Goal: Information Seeking & Learning: Compare options

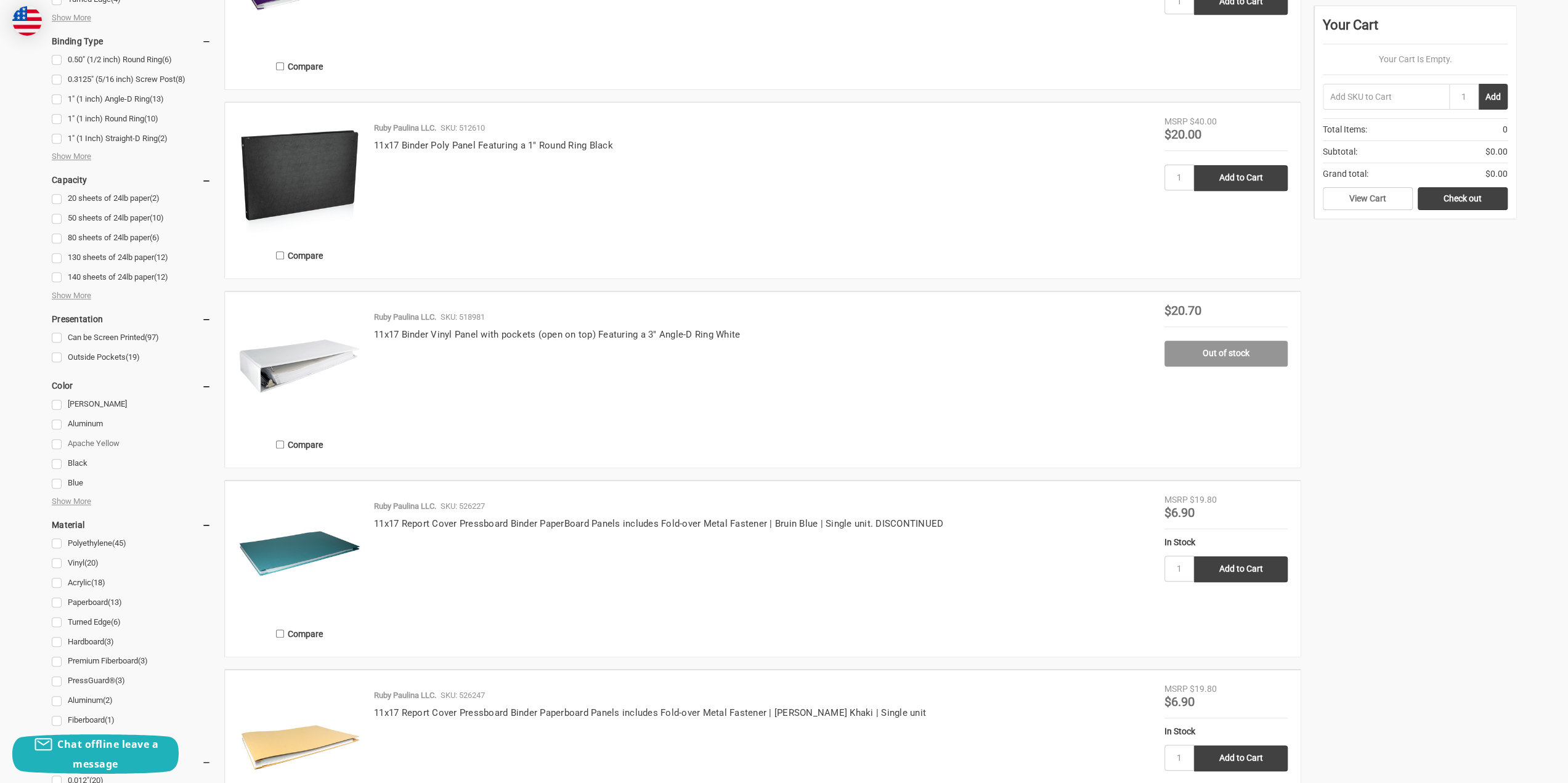
scroll to position [616, 0]
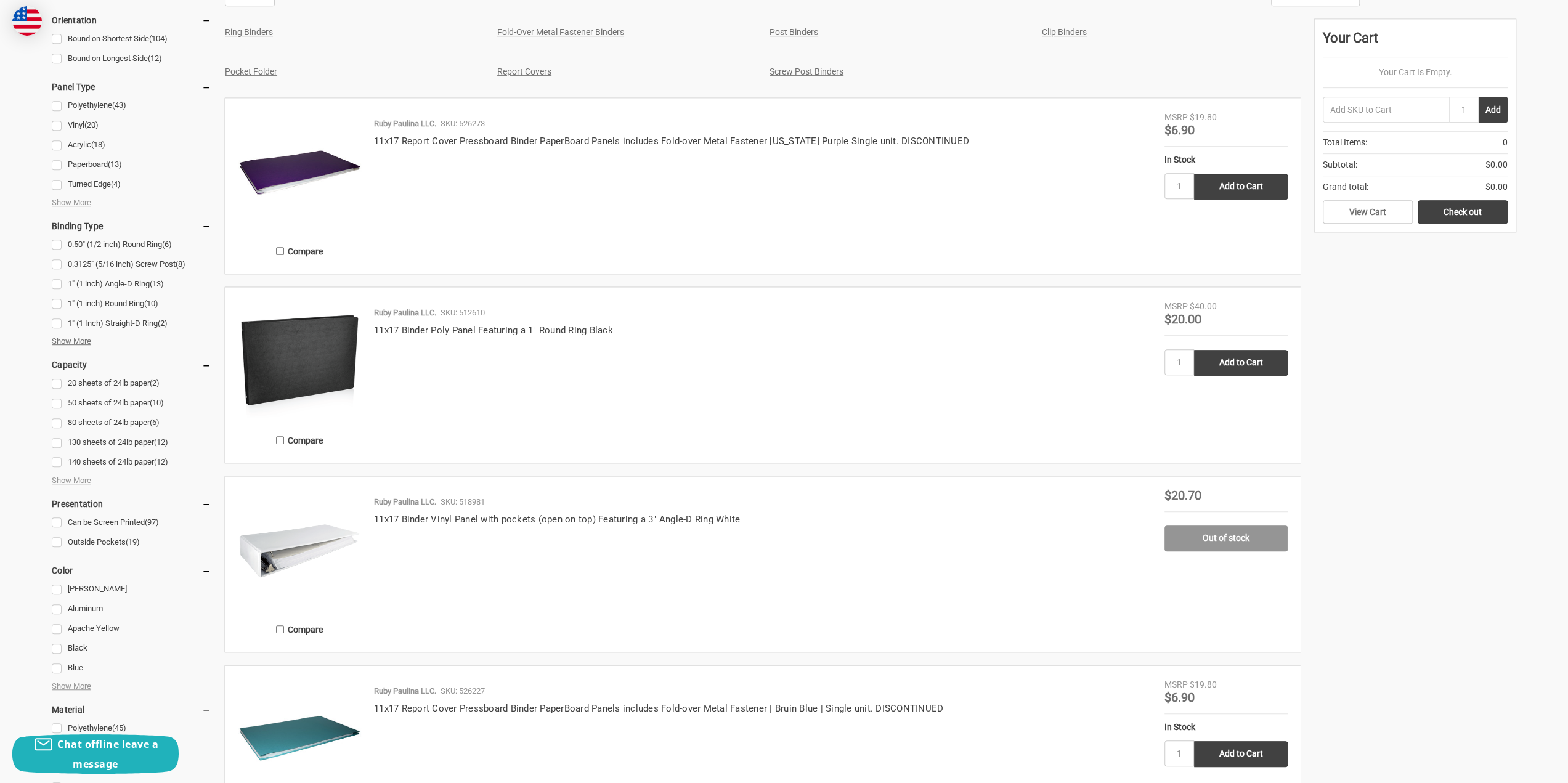
click at [69, 347] on span "Show More" at bounding box center [72, 341] width 39 height 12
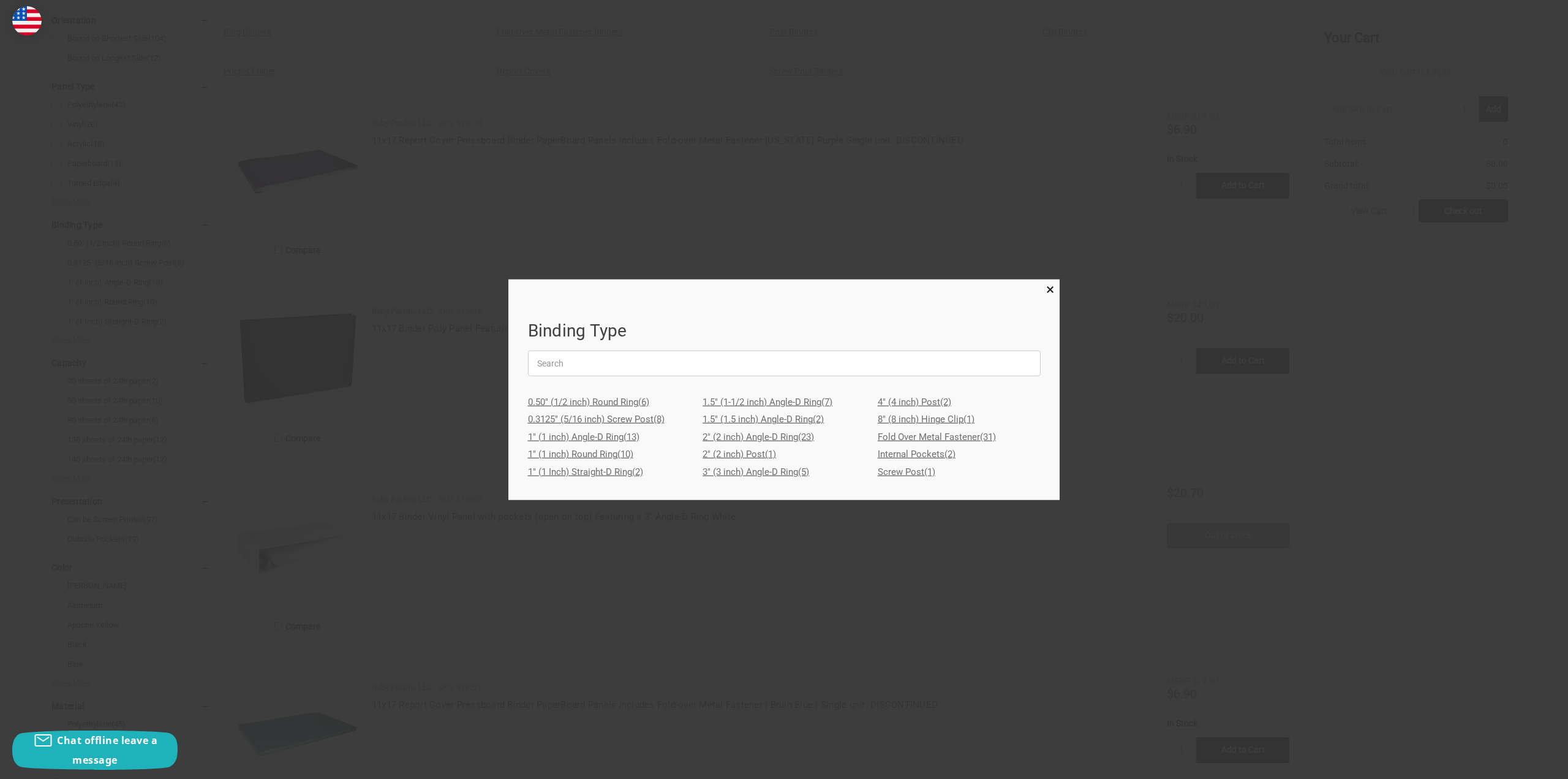
click at [956, 421] on link "8" (8 inch) Hinge Clip (1)" at bounding box center [959, 420] width 163 height 18
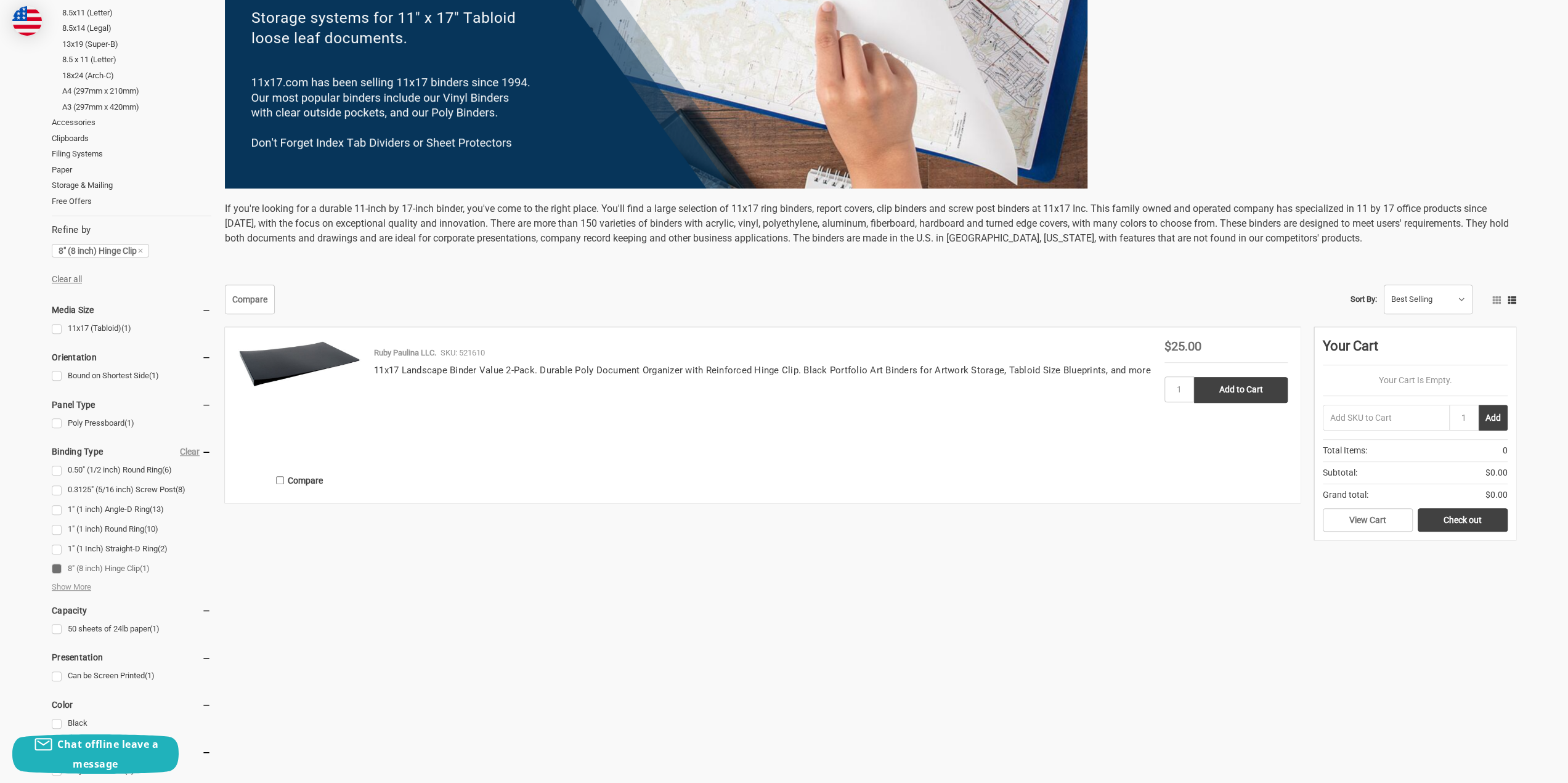
scroll to position [369, 0]
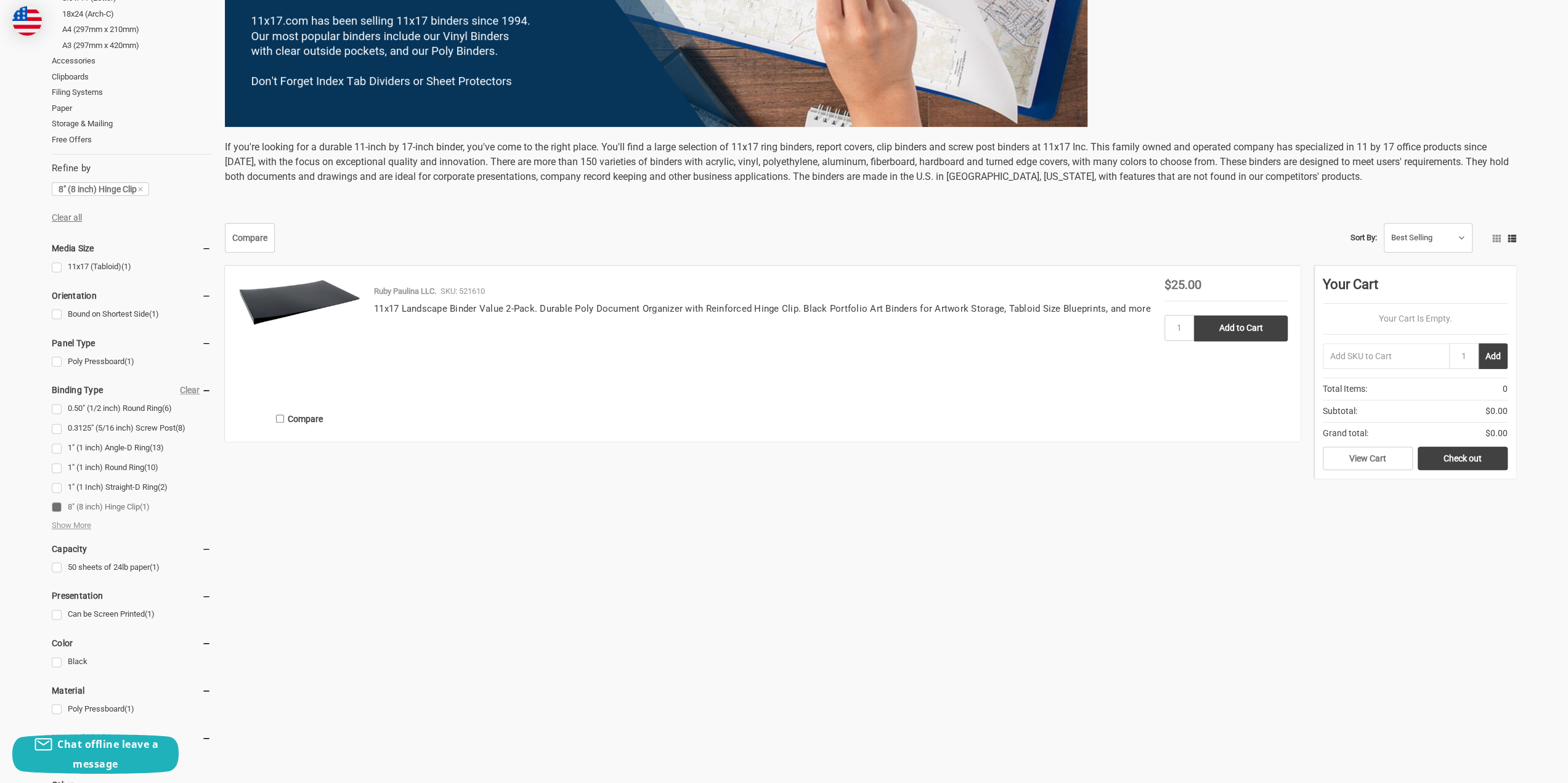
click at [433, 302] on h4 "11x17 Landscape Binder Value 2-Pack. Durable Poly Document Organizer with Reinf…" at bounding box center [763, 309] width 778 height 14
click at [279, 306] on img at bounding box center [299, 302] width 123 height 47
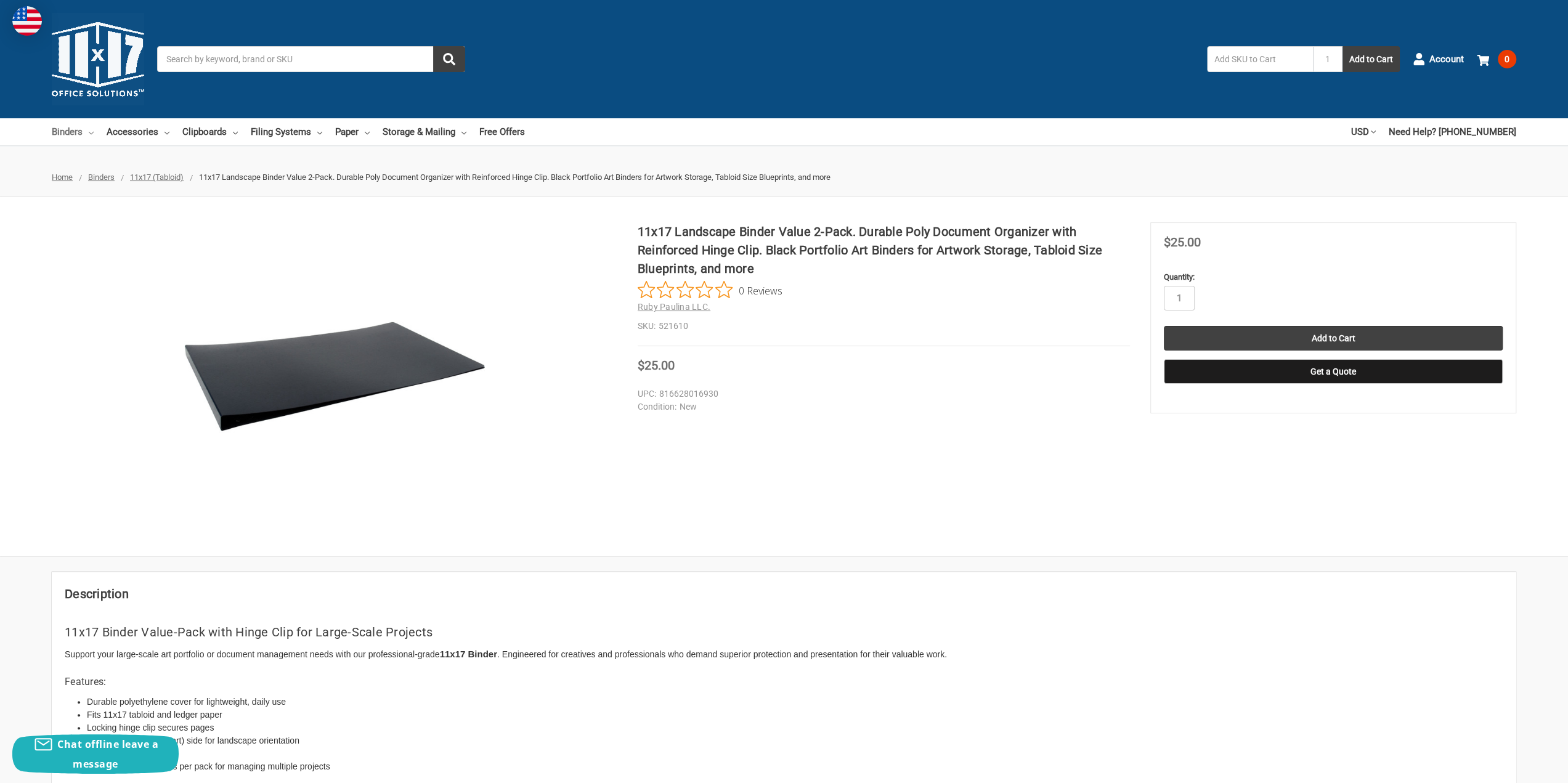
click at [82, 128] on link "Binders" at bounding box center [73, 132] width 42 height 27
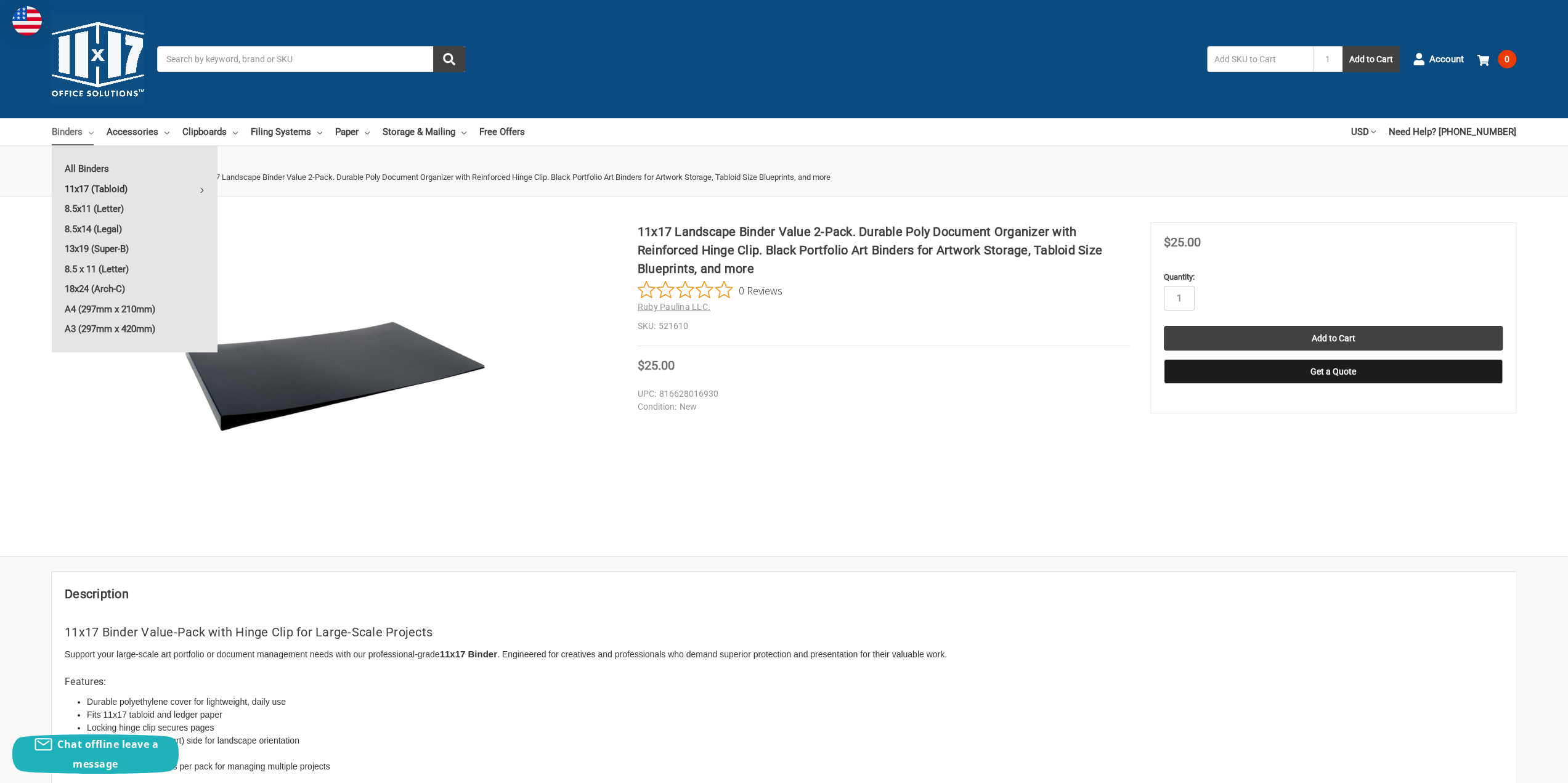
click at [82, 186] on link "11x17 (Tabloid)" at bounding box center [134, 189] width 165 height 20
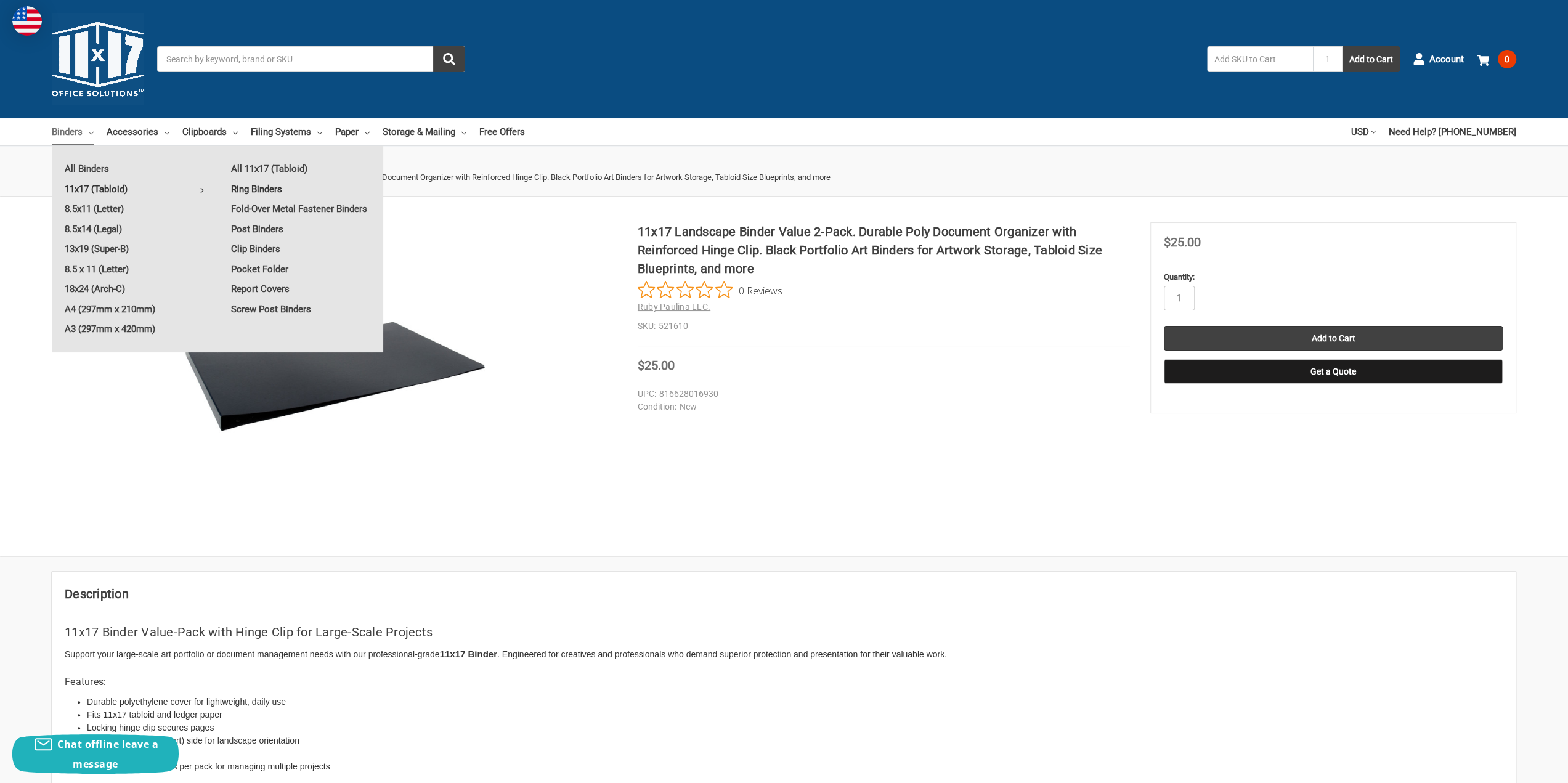
click at [270, 192] on link "Ring Binders" at bounding box center [301, 189] width 165 height 20
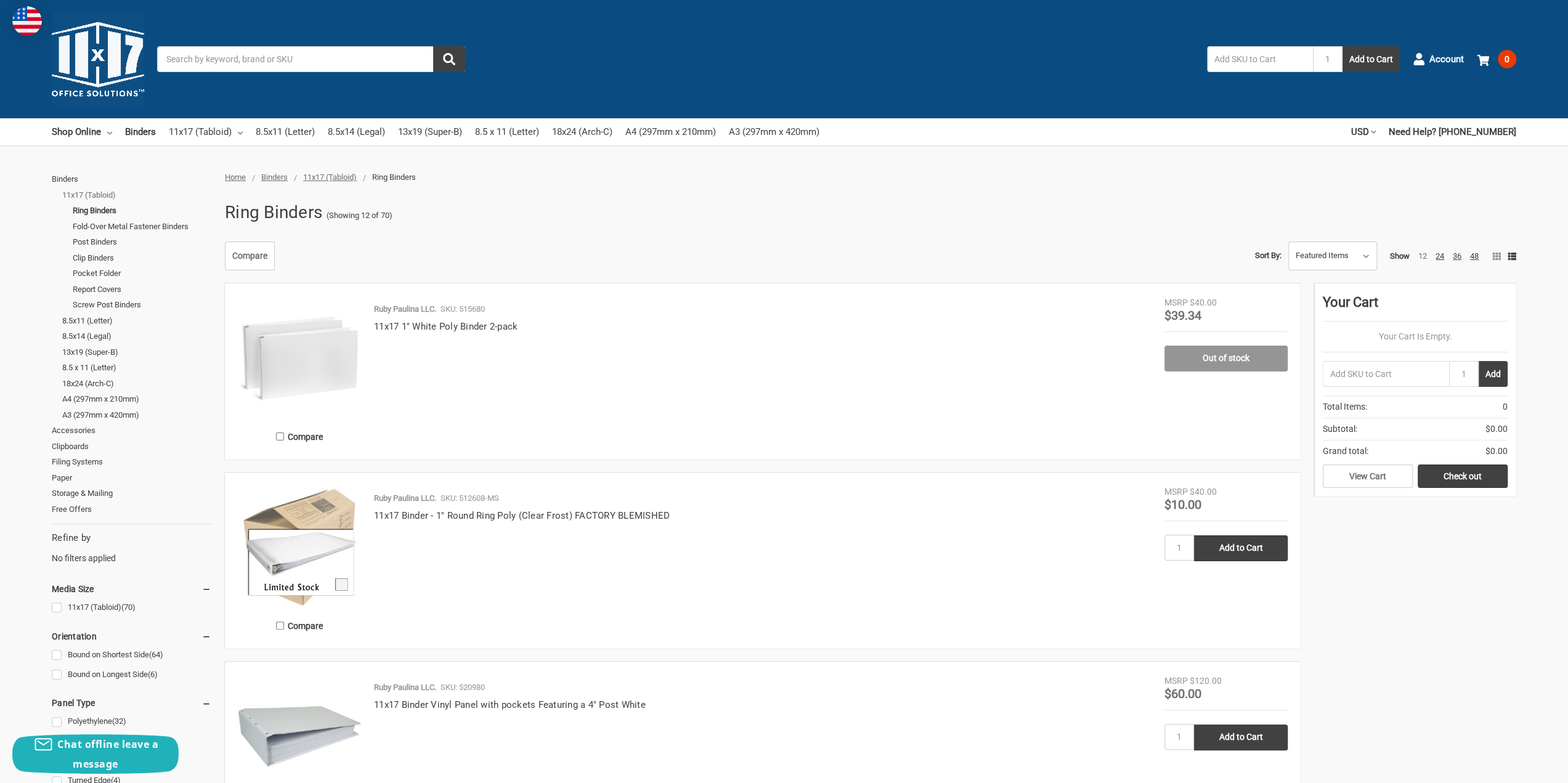
click at [88, 190] on link "11x17 (Tabloid)" at bounding box center [136, 195] width 149 height 16
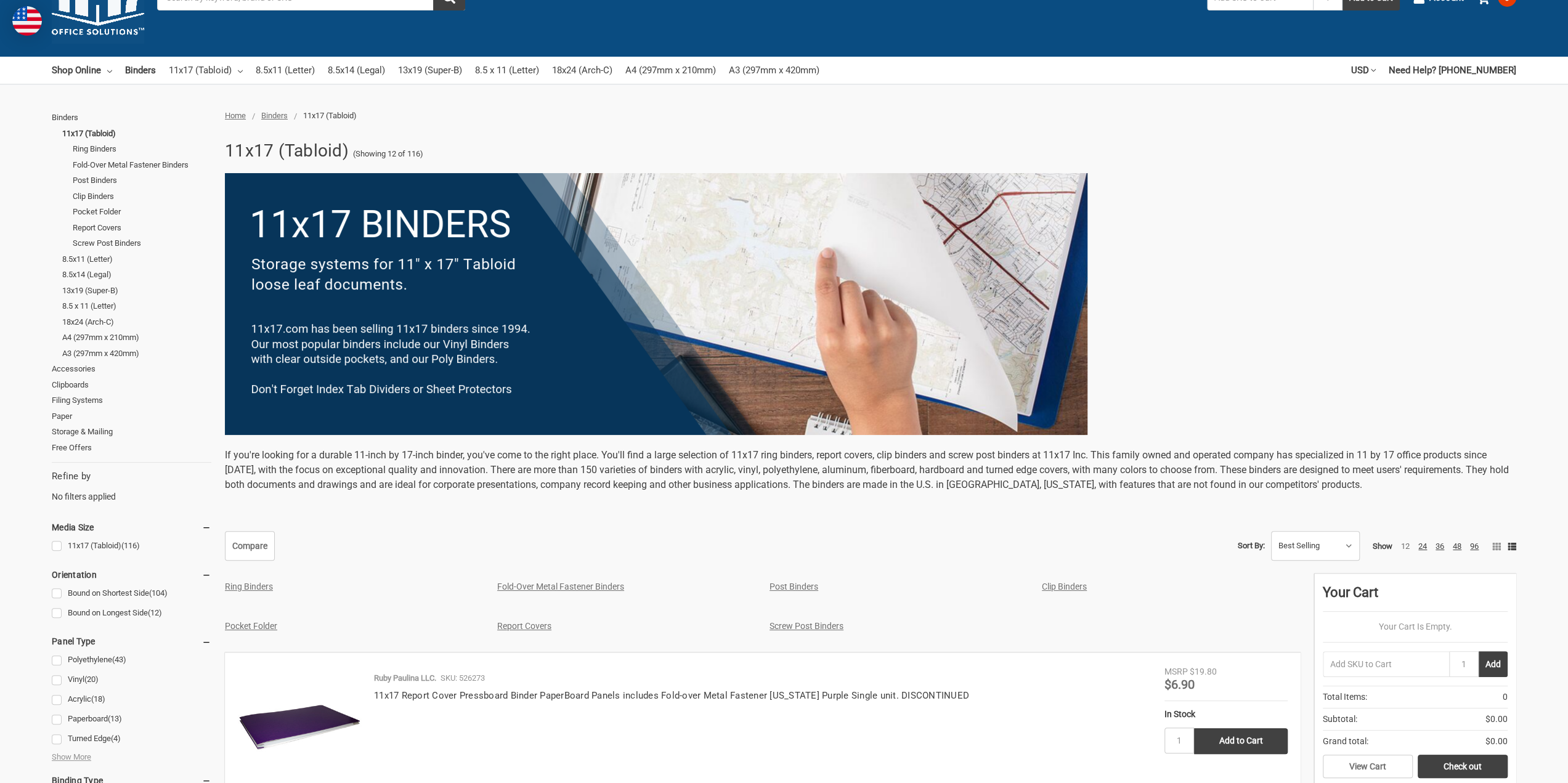
scroll to position [246, 0]
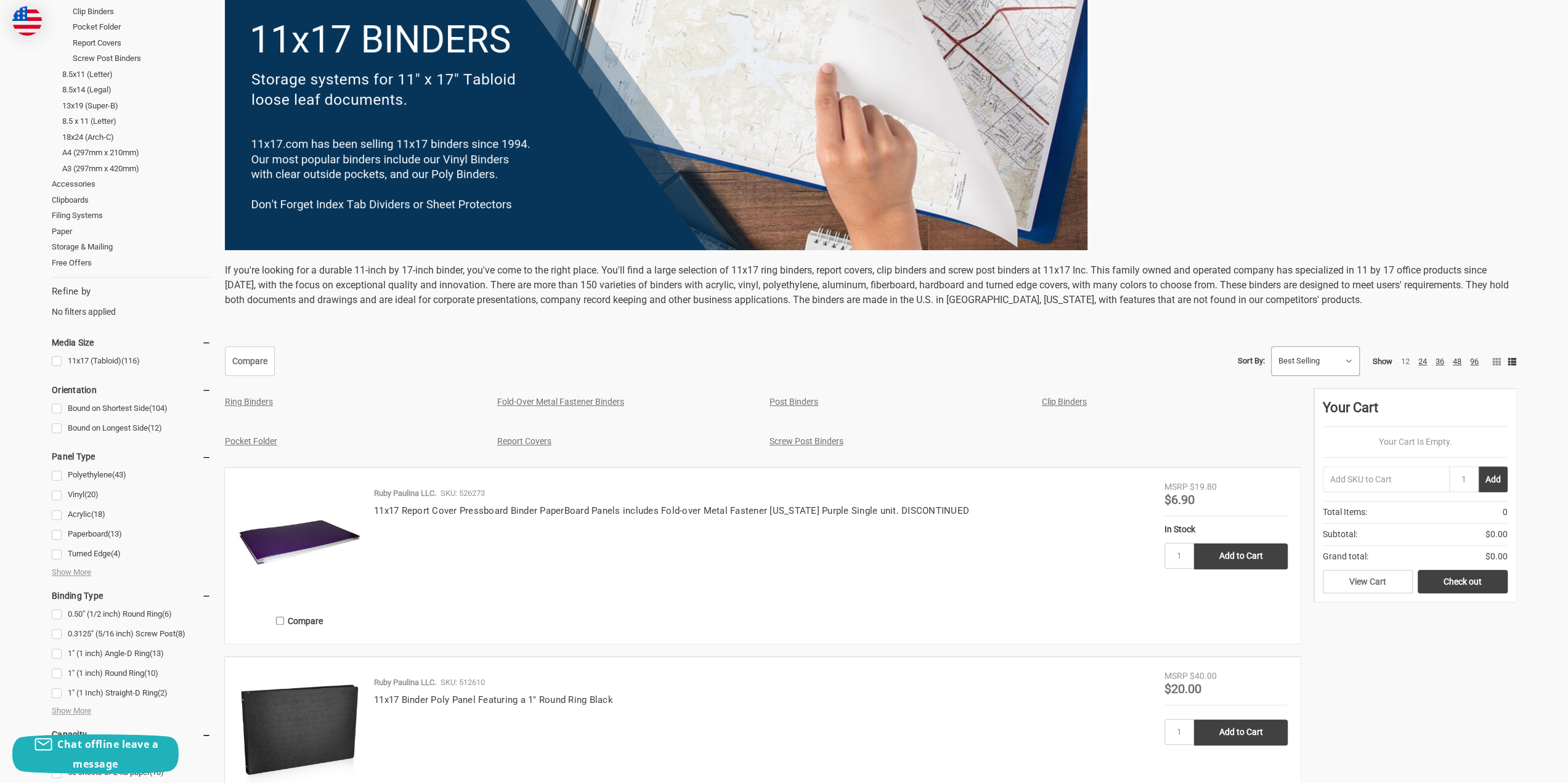
click at [1286, 359] on select "Featured Items Newest Items Best Selling A to Z Z to A By Review Price: Ascendi…" at bounding box center [1316, 361] width 88 height 29
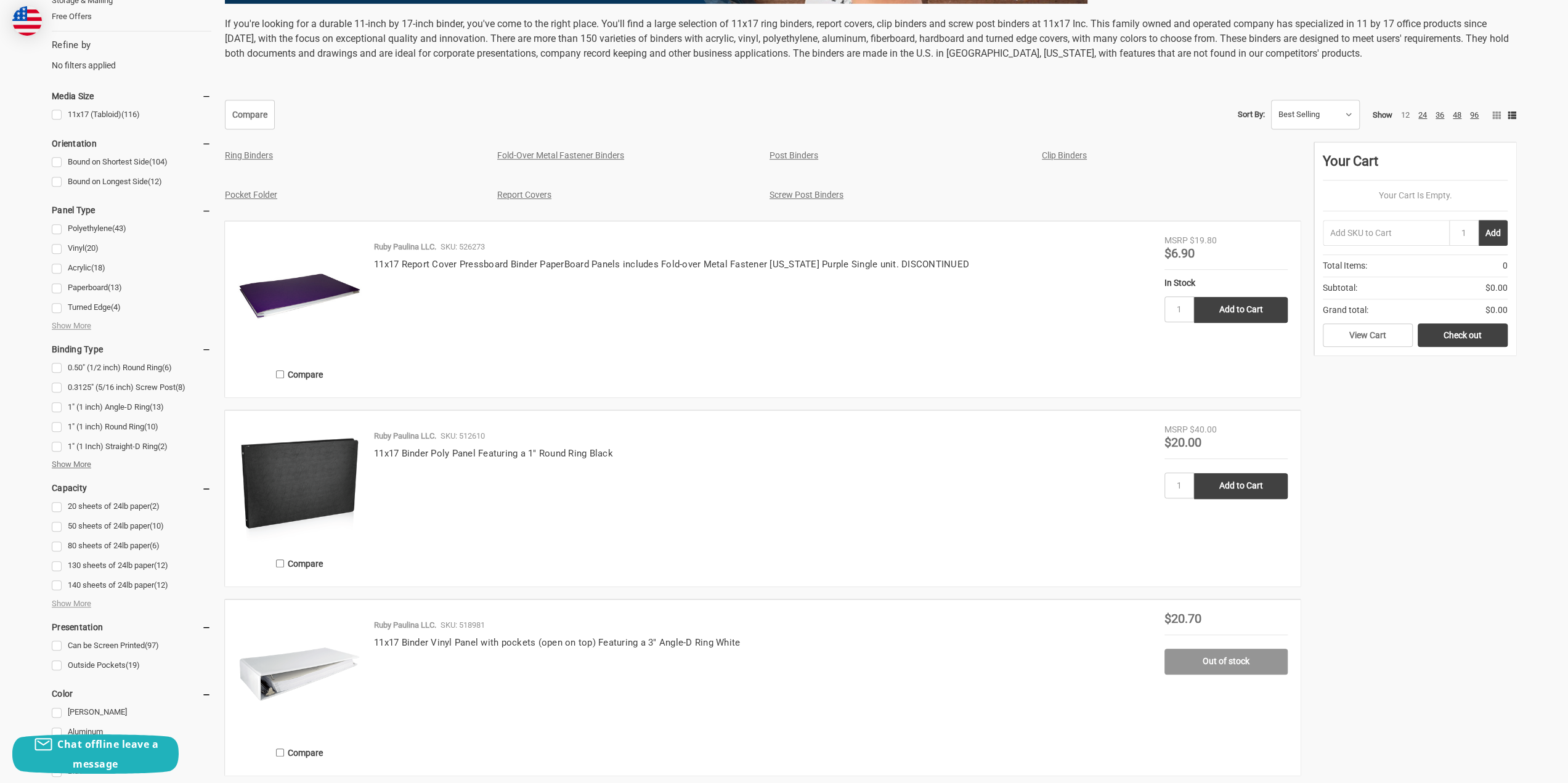
click at [82, 466] on span "Show More" at bounding box center [72, 464] width 39 height 12
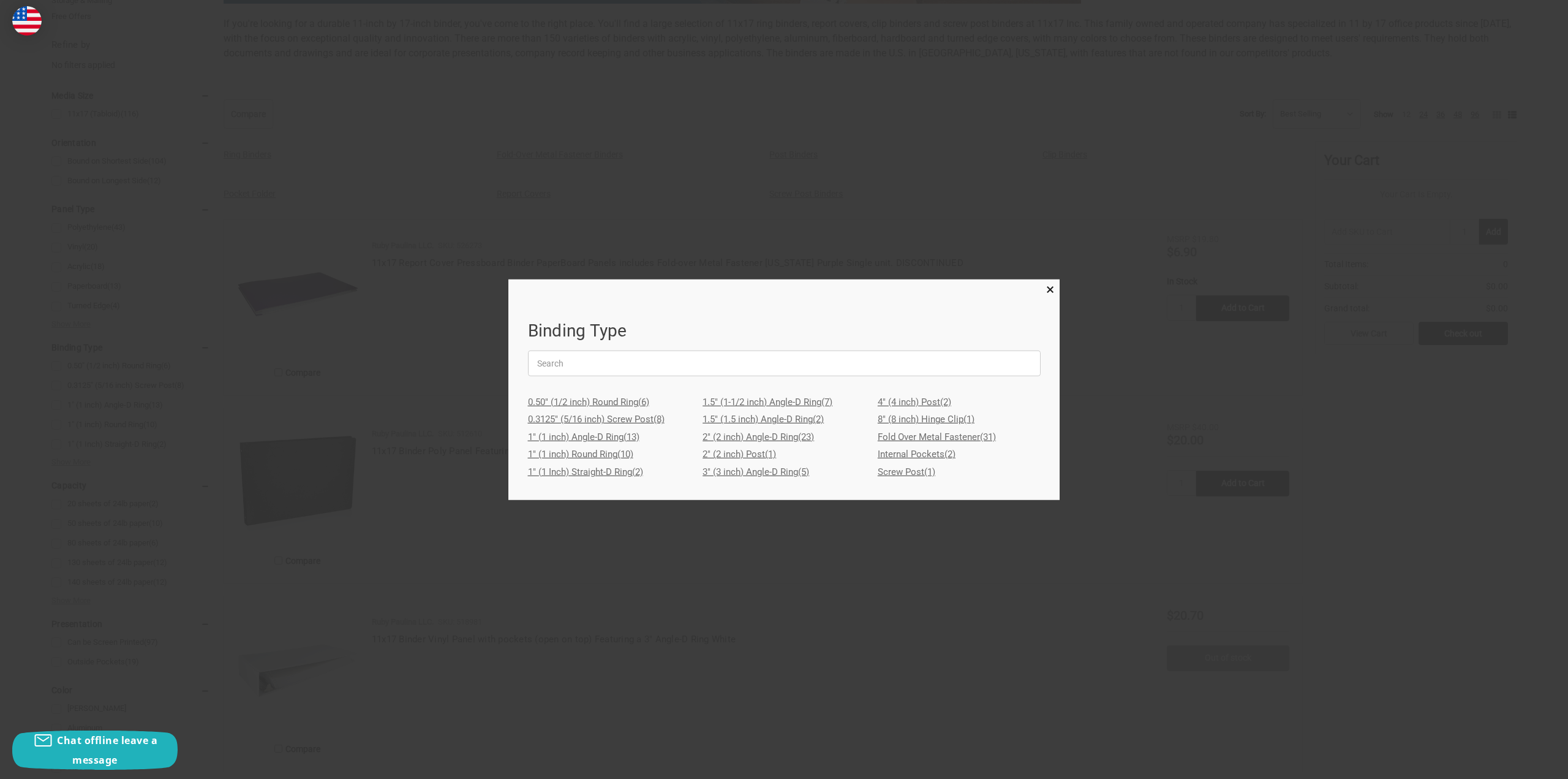
click at [925, 399] on link "4" (4 inch) Post (2)" at bounding box center [959, 403] width 163 height 18
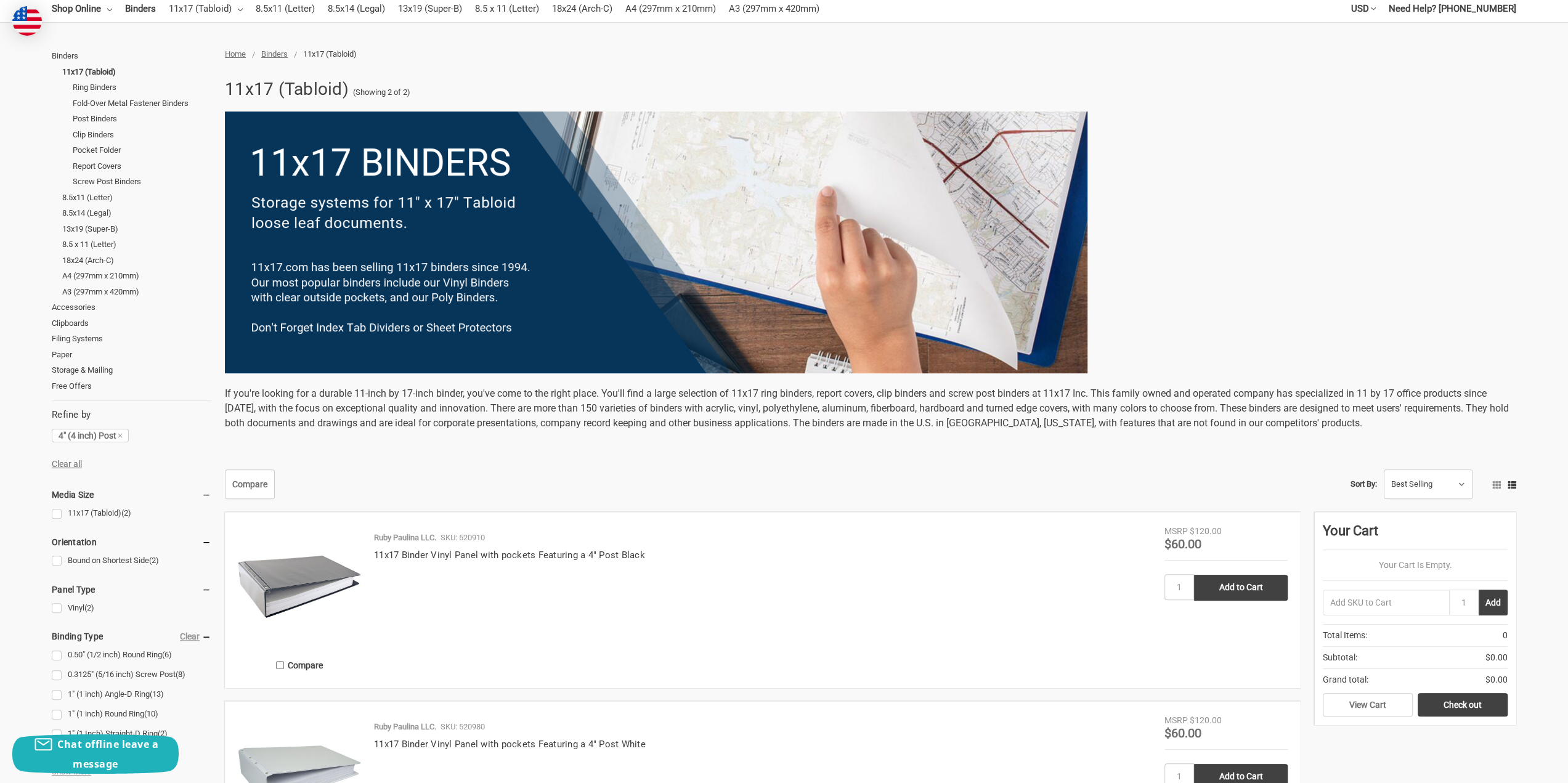
scroll to position [246, 0]
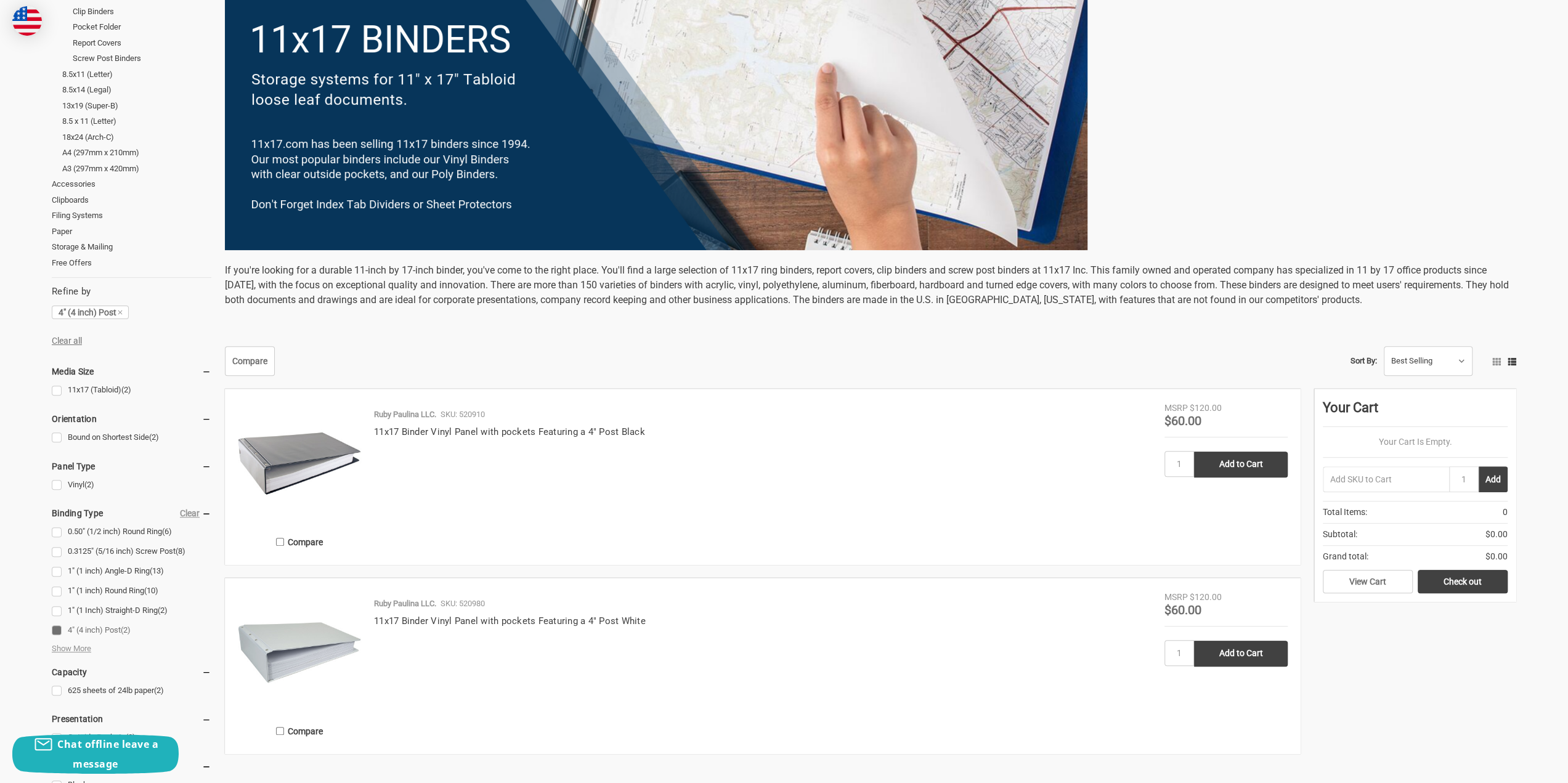
click at [316, 652] on img at bounding box center [299, 652] width 123 height 123
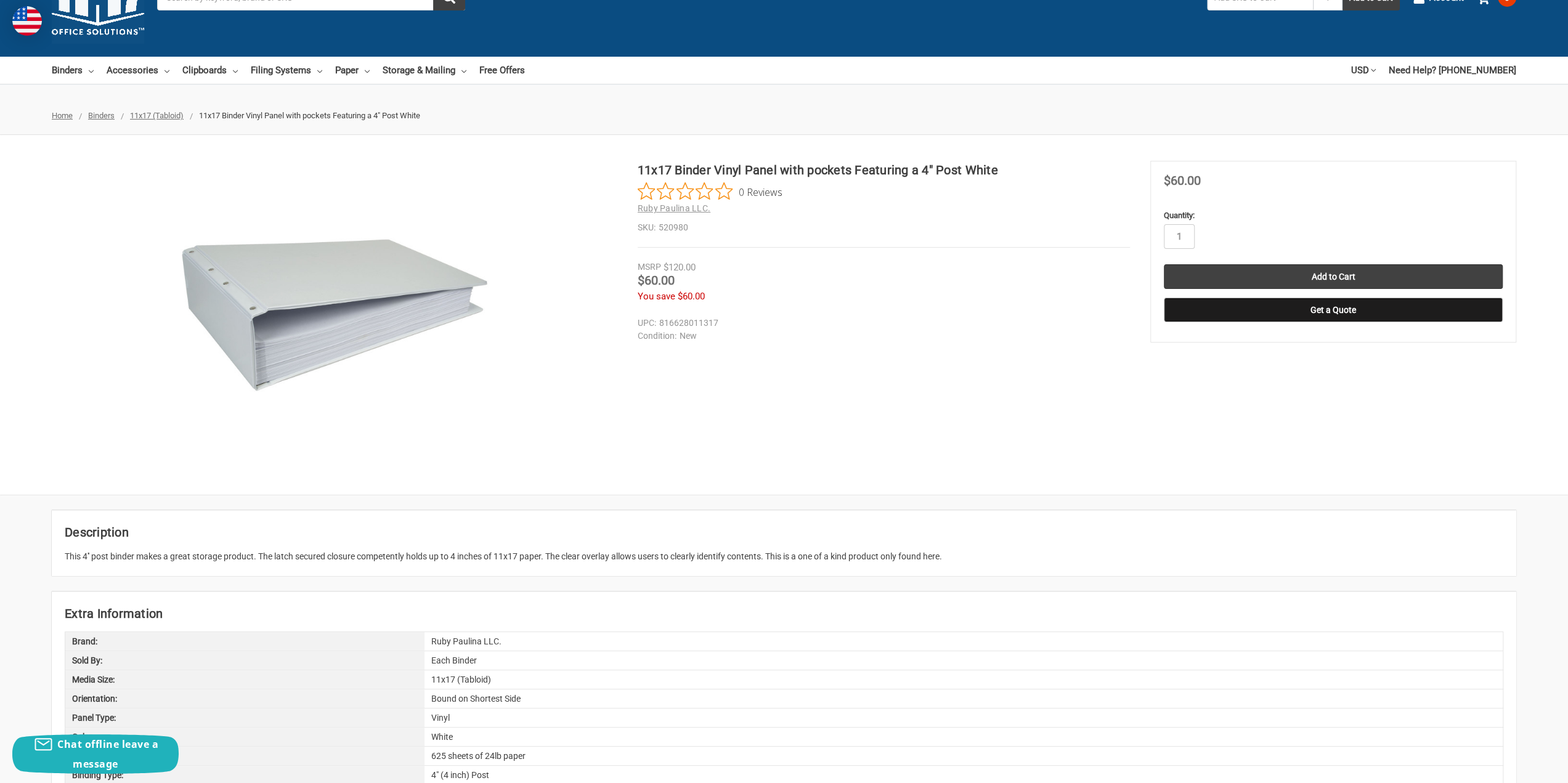
scroll to position [123, 0]
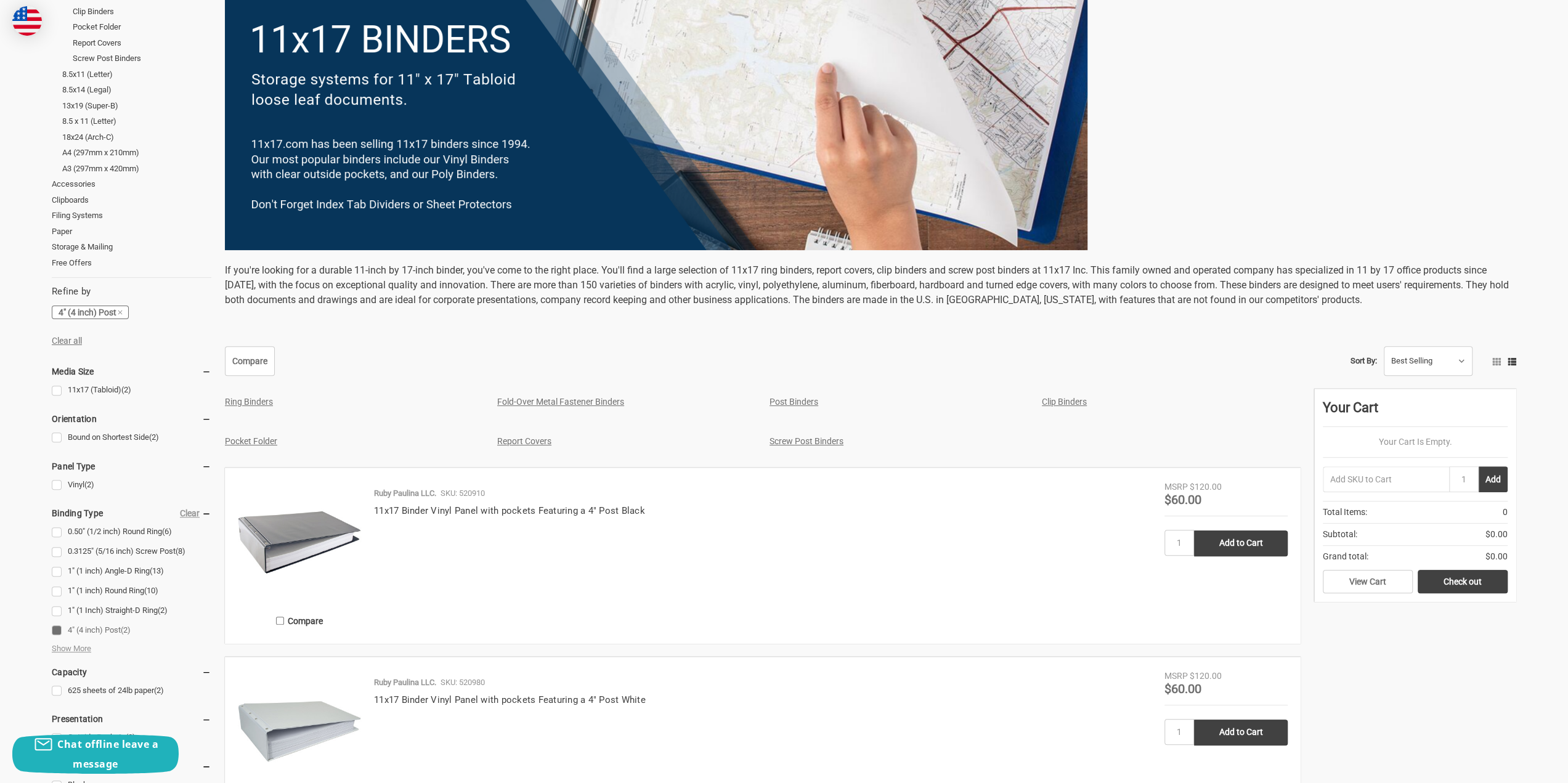
click at [122, 313] on use at bounding box center [120, 313] width 5 height 5
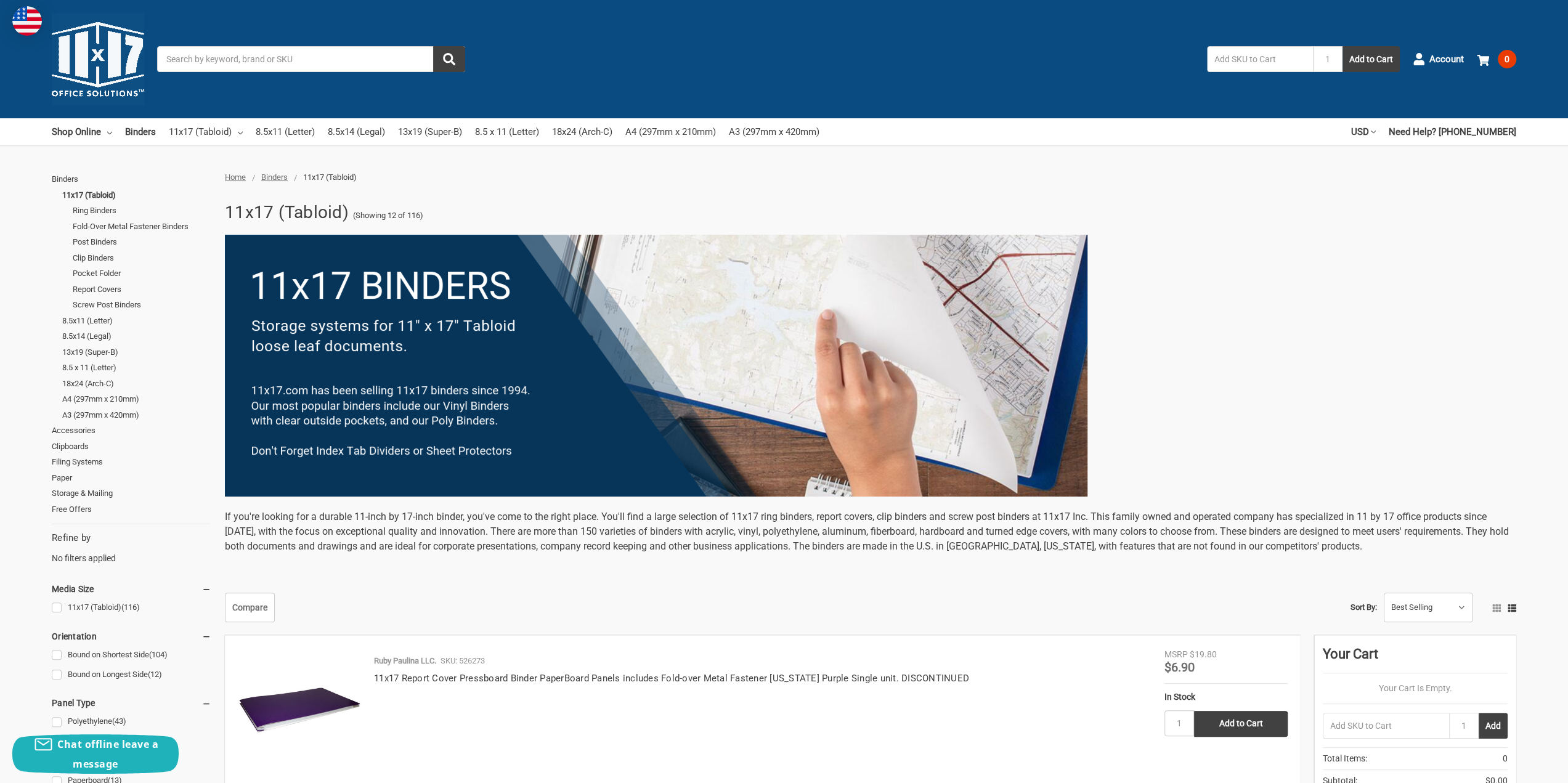
scroll to position [62, 0]
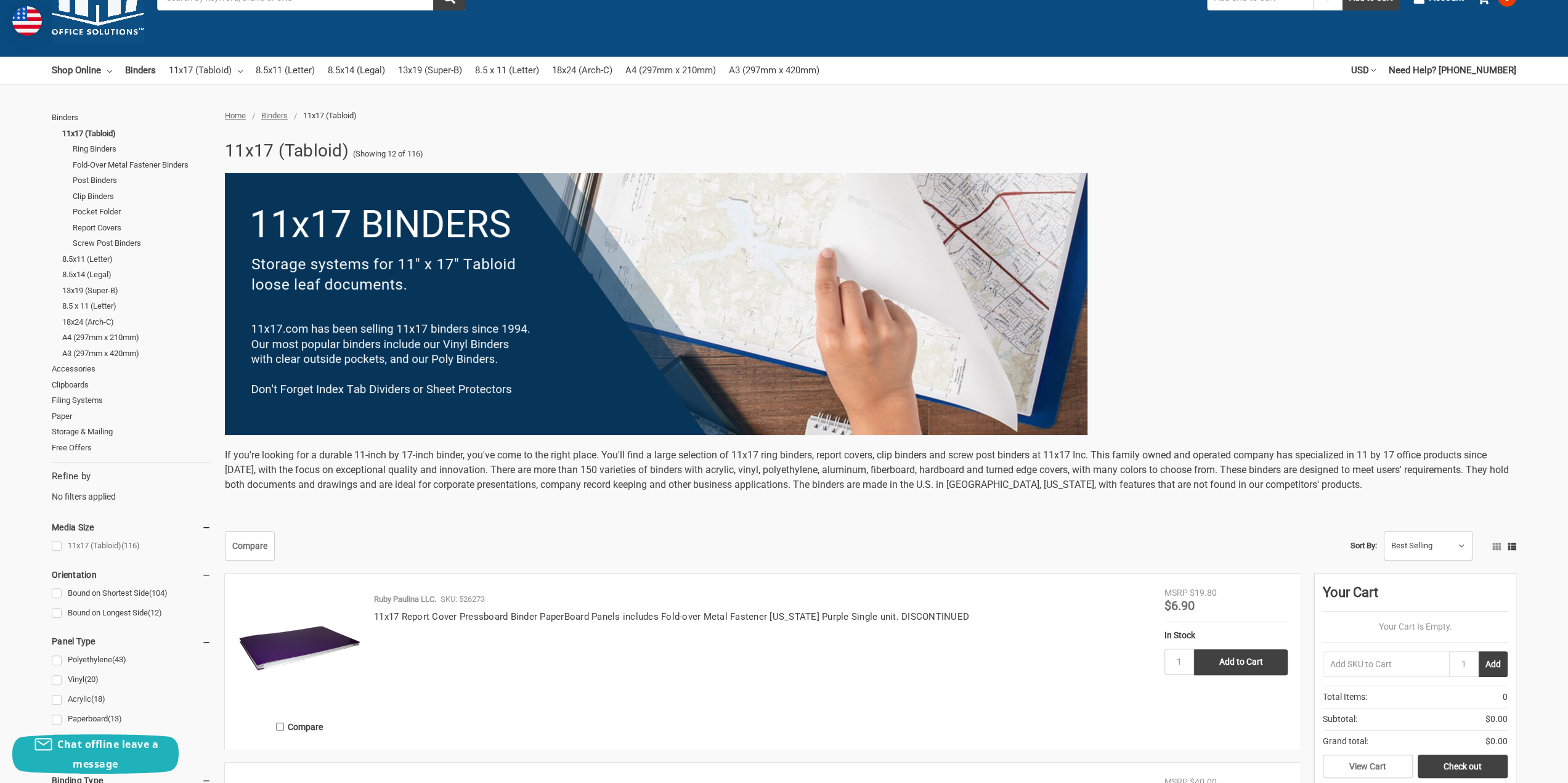
click at [61, 544] on link "11x17 (Tabloid) (116)" at bounding box center [131, 546] width 159 height 17
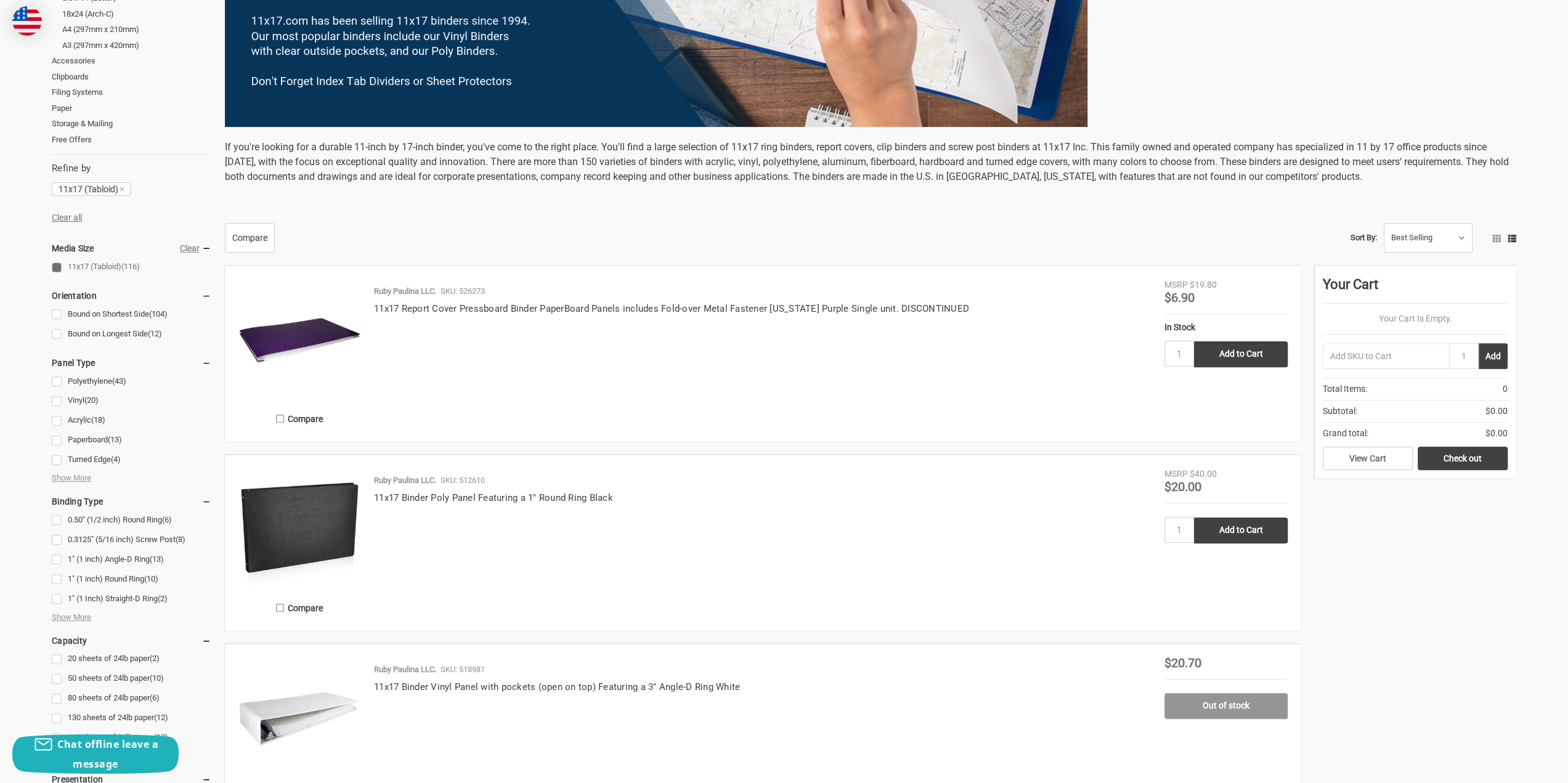
scroll to position [554, 0]
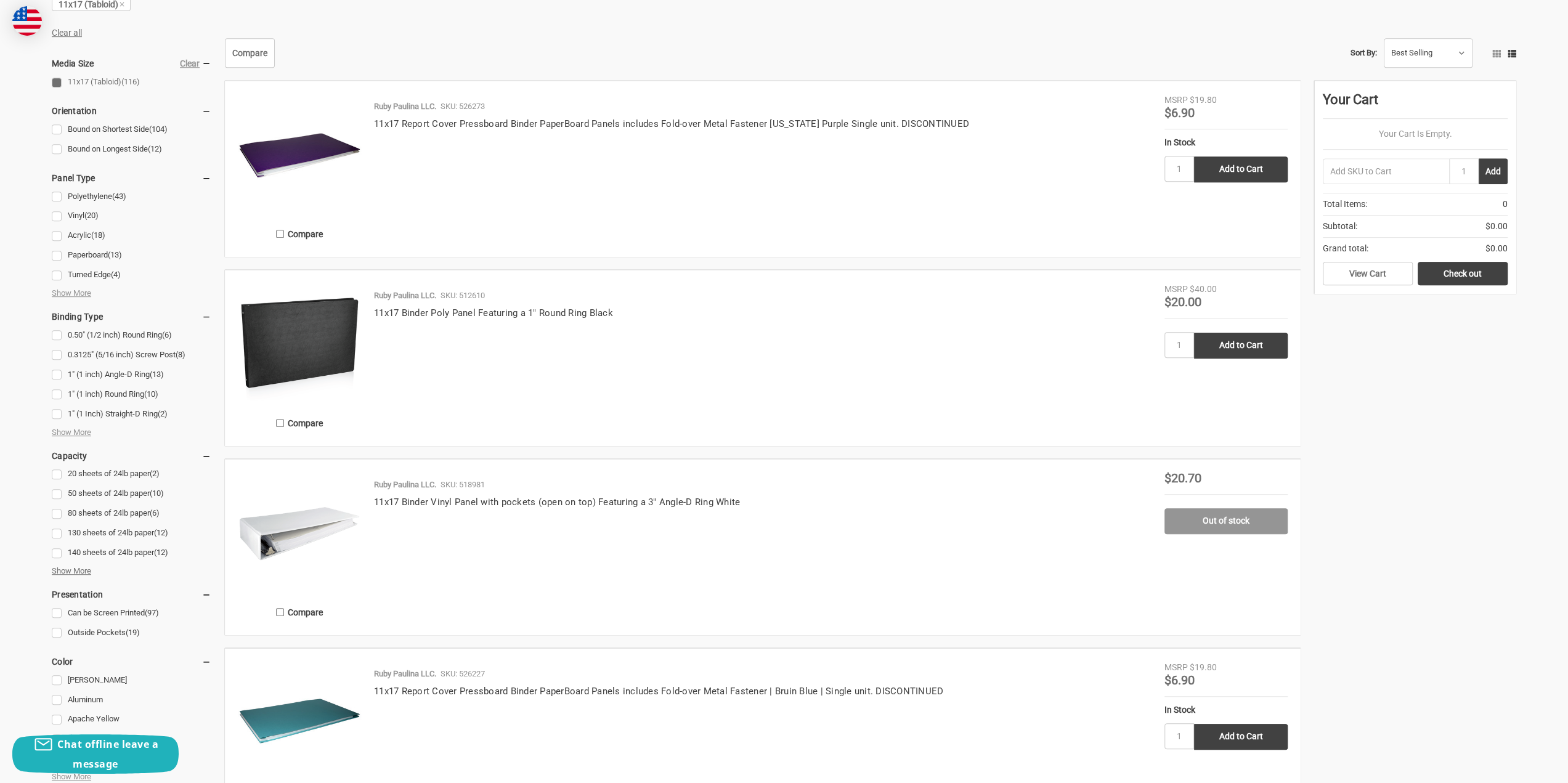
click at [82, 571] on span "Show More" at bounding box center [72, 571] width 39 height 12
click at [60, 573] on span "Show More" at bounding box center [72, 571] width 39 height 12
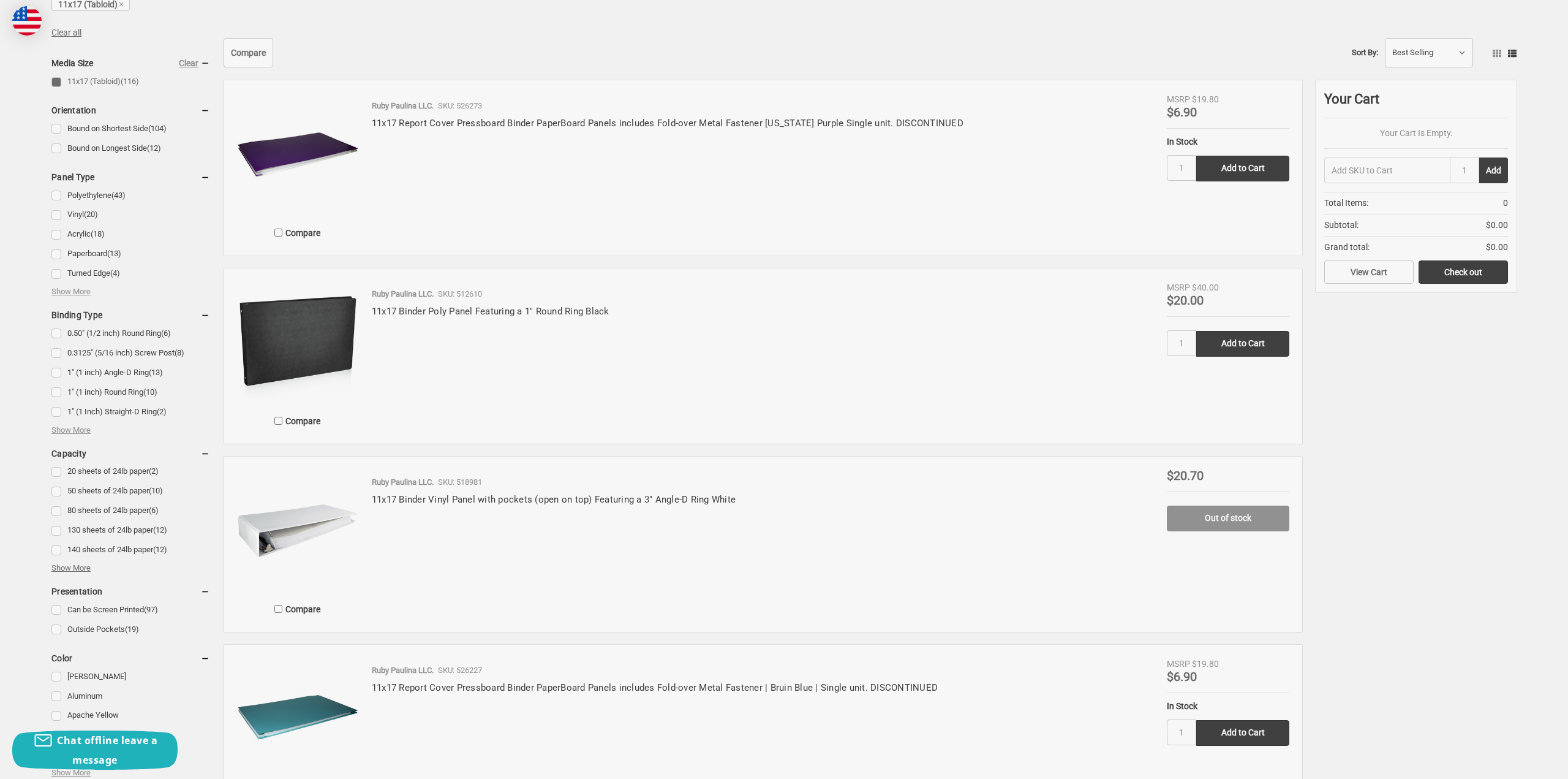
click at [59, 564] on div at bounding box center [784, 389] width 1568 height 779
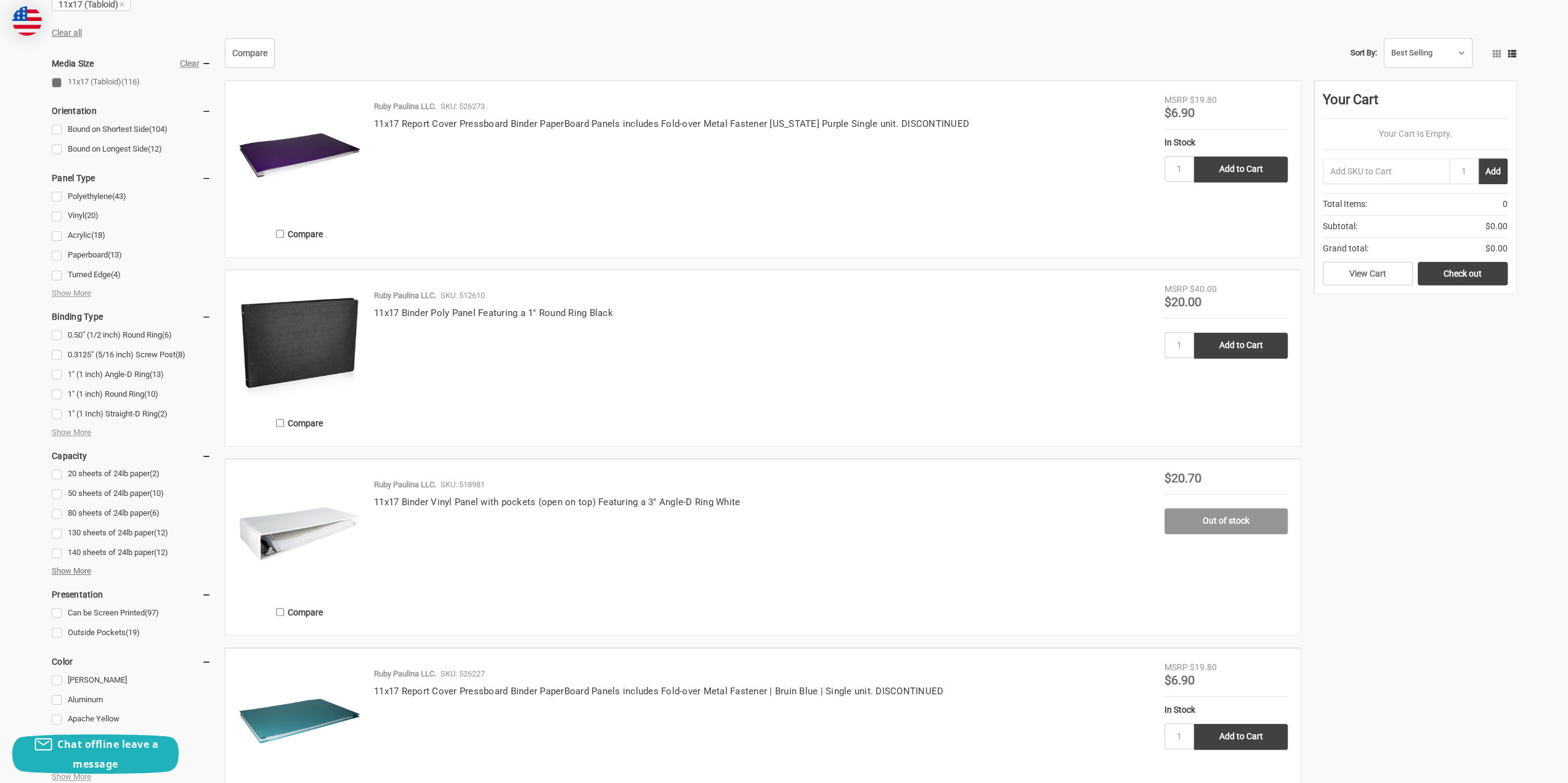
click at [60, 570] on span "Show More" at bounding box center [72, 571] width 39 height 12
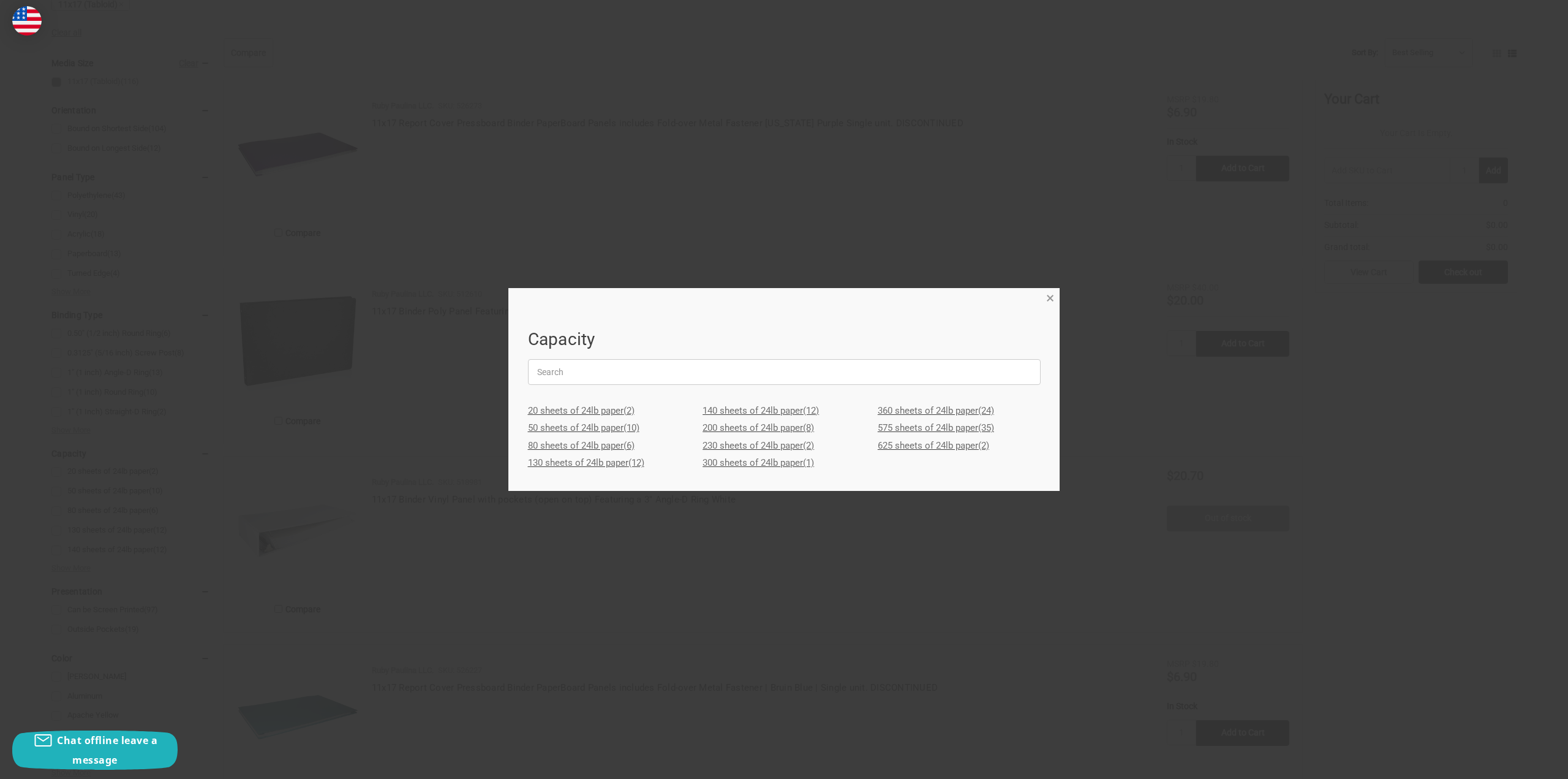
click at [1050, 300] on span "×" at bounding box center [1050, 299] width 8 height 18
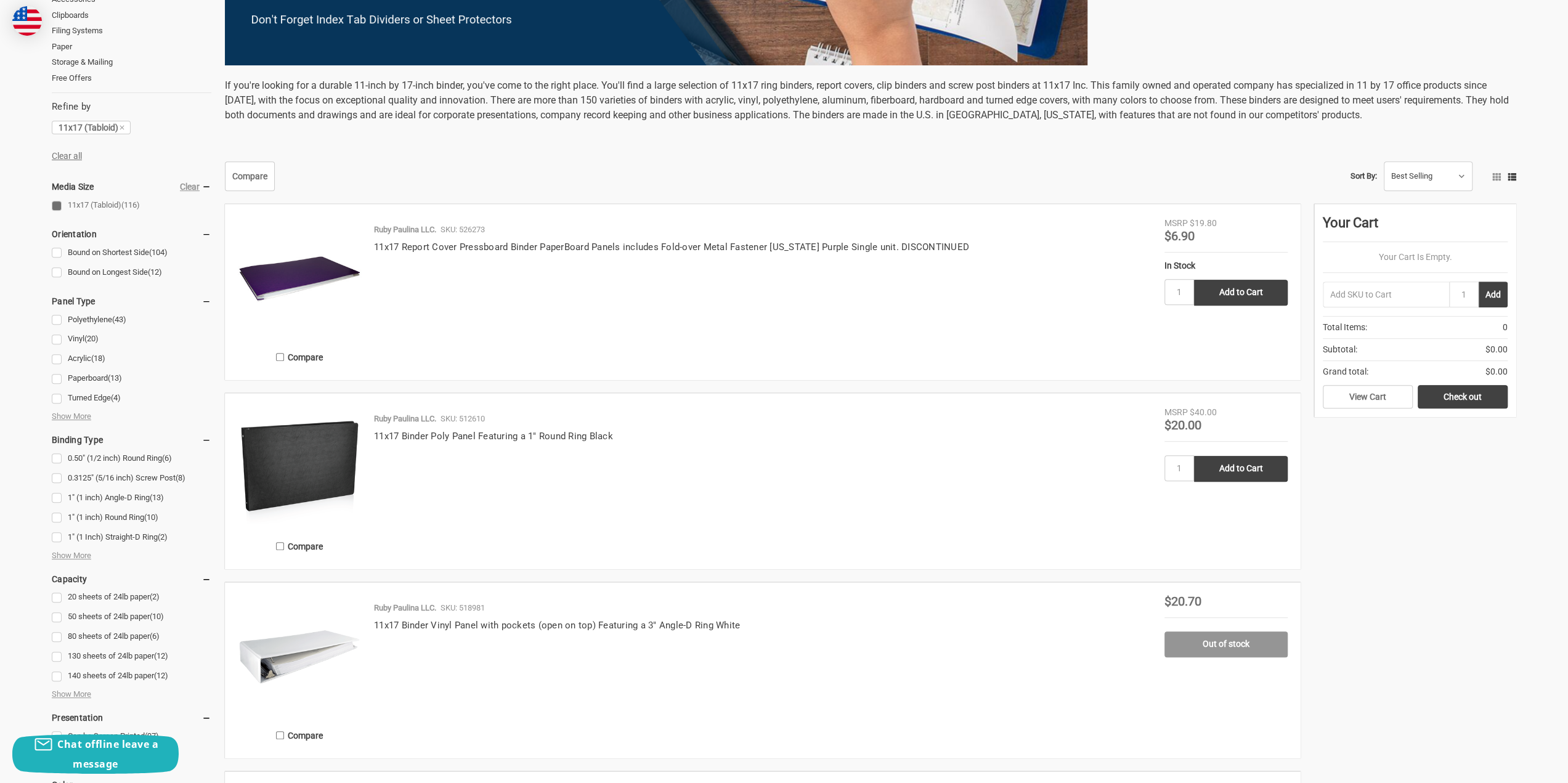
scroll to position [62, 0]
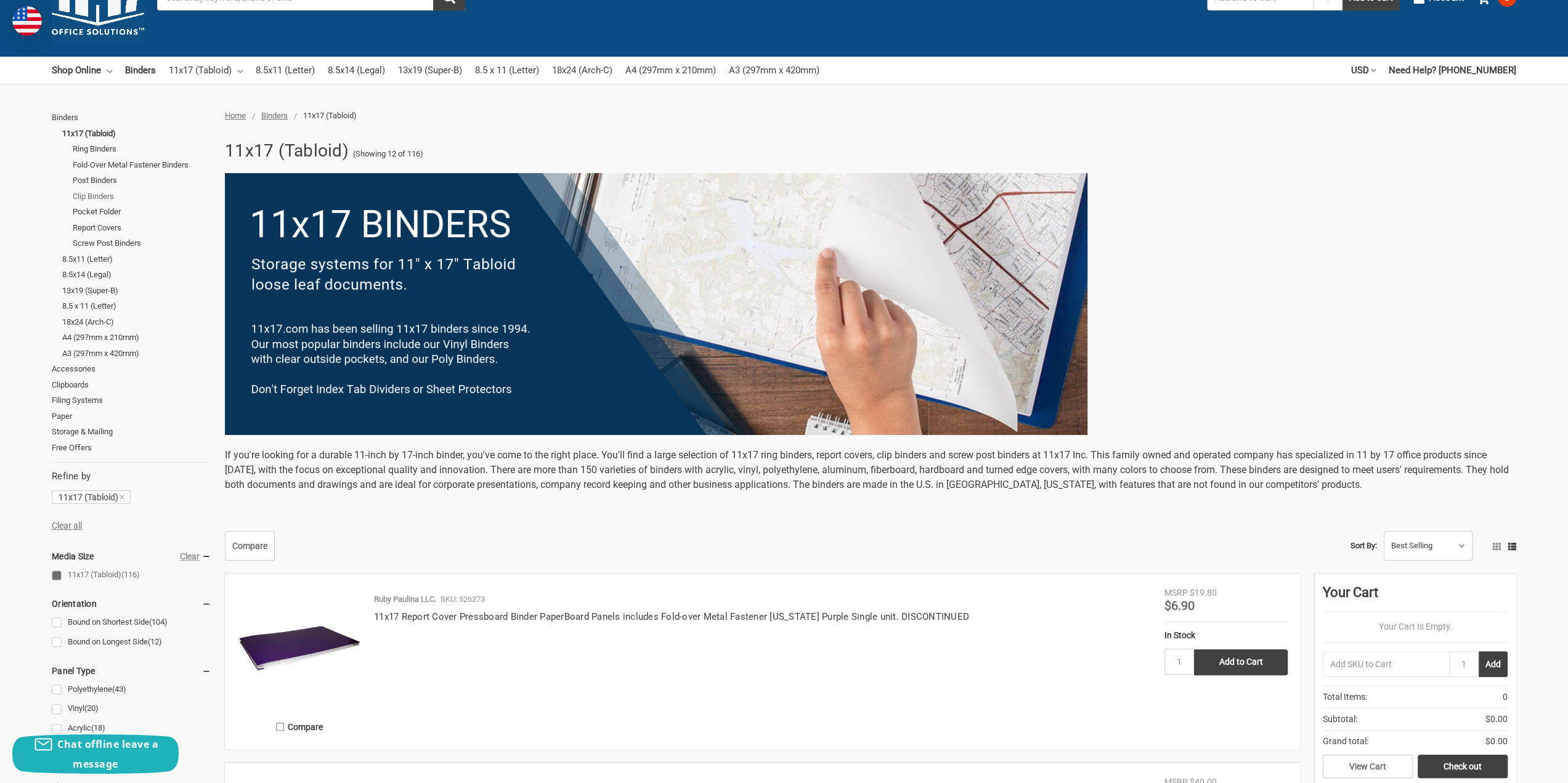
click at [99, 196] on link "Clip Binders" at bounding box center [142, 196] width 139 height 16
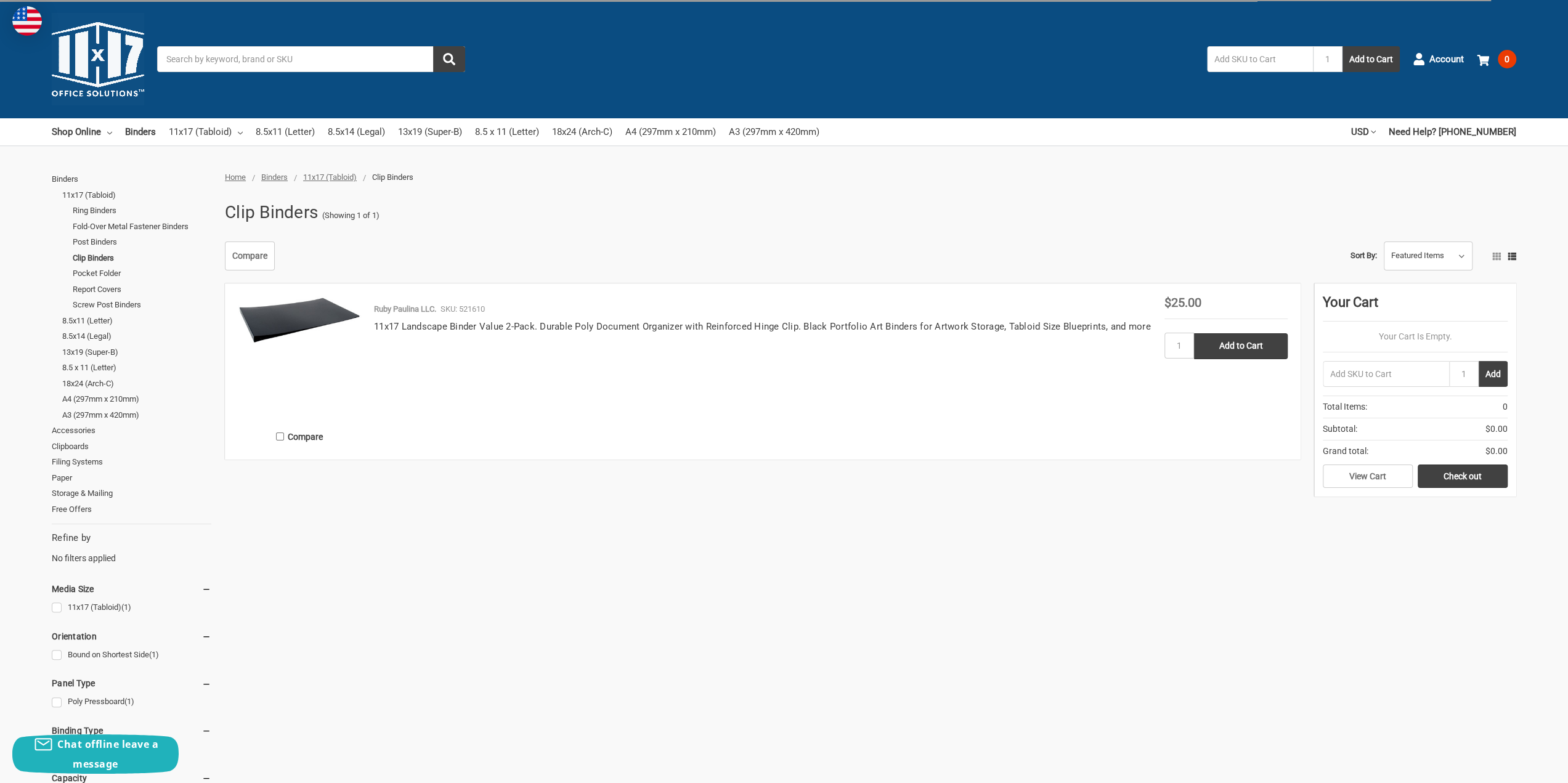
click at [318, 181] on span "11x17 (Tabloid)" at bounding box center [329, 177] width 54 height 9
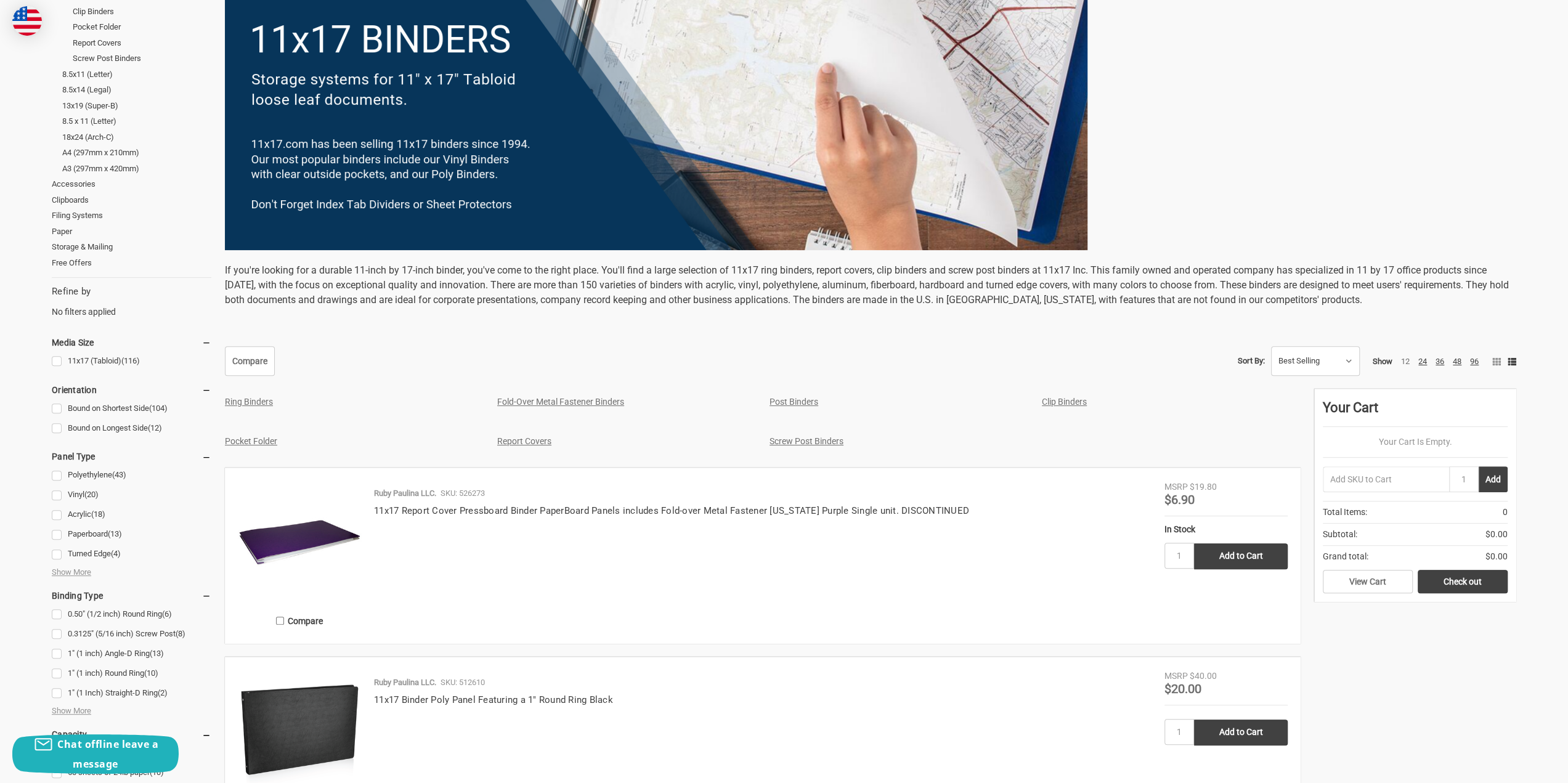
scroll to position [369, 0]
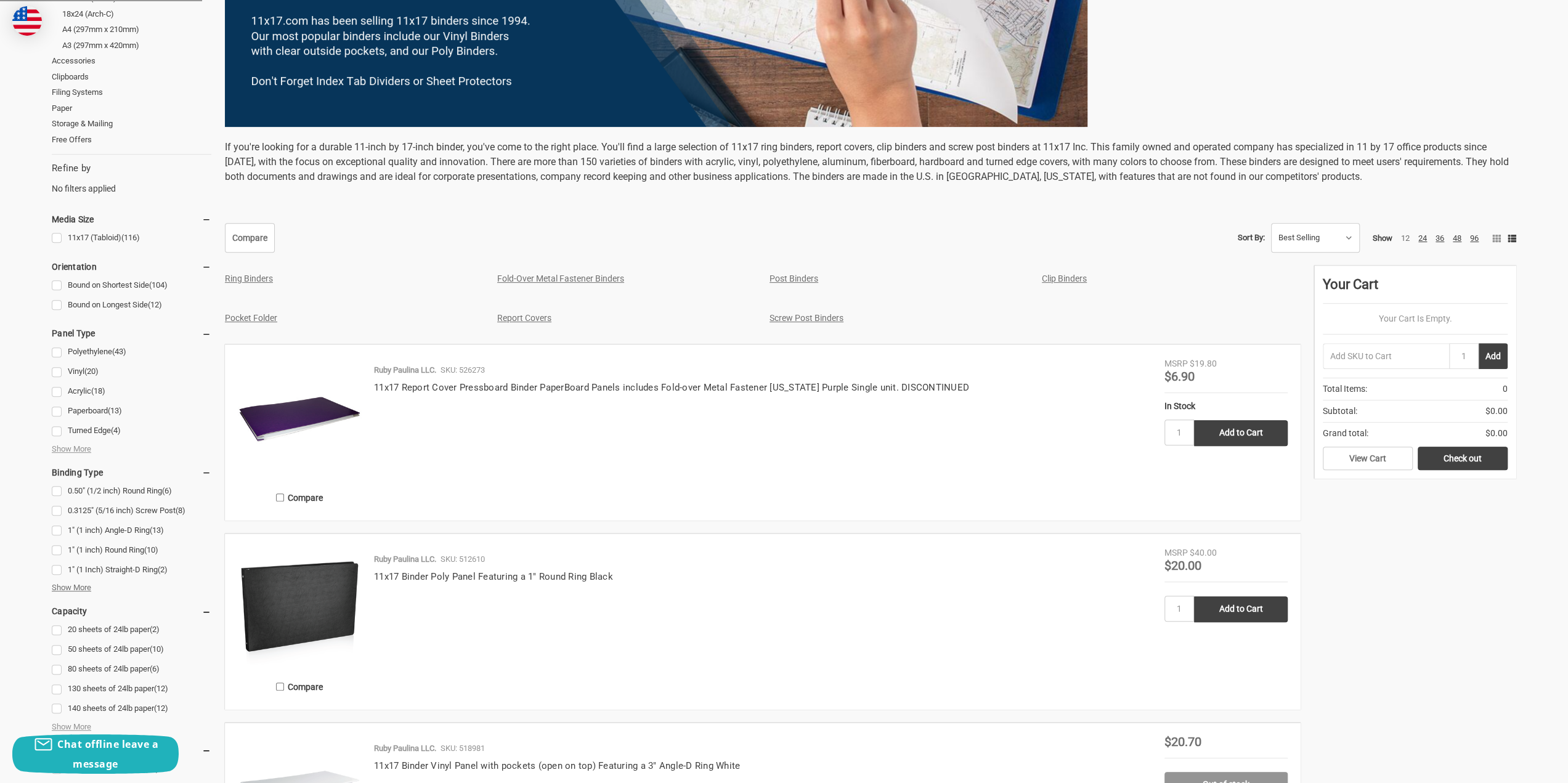
click at [82, 588] on span "Show More" at bounding box center [72, 587] width 39 height 12
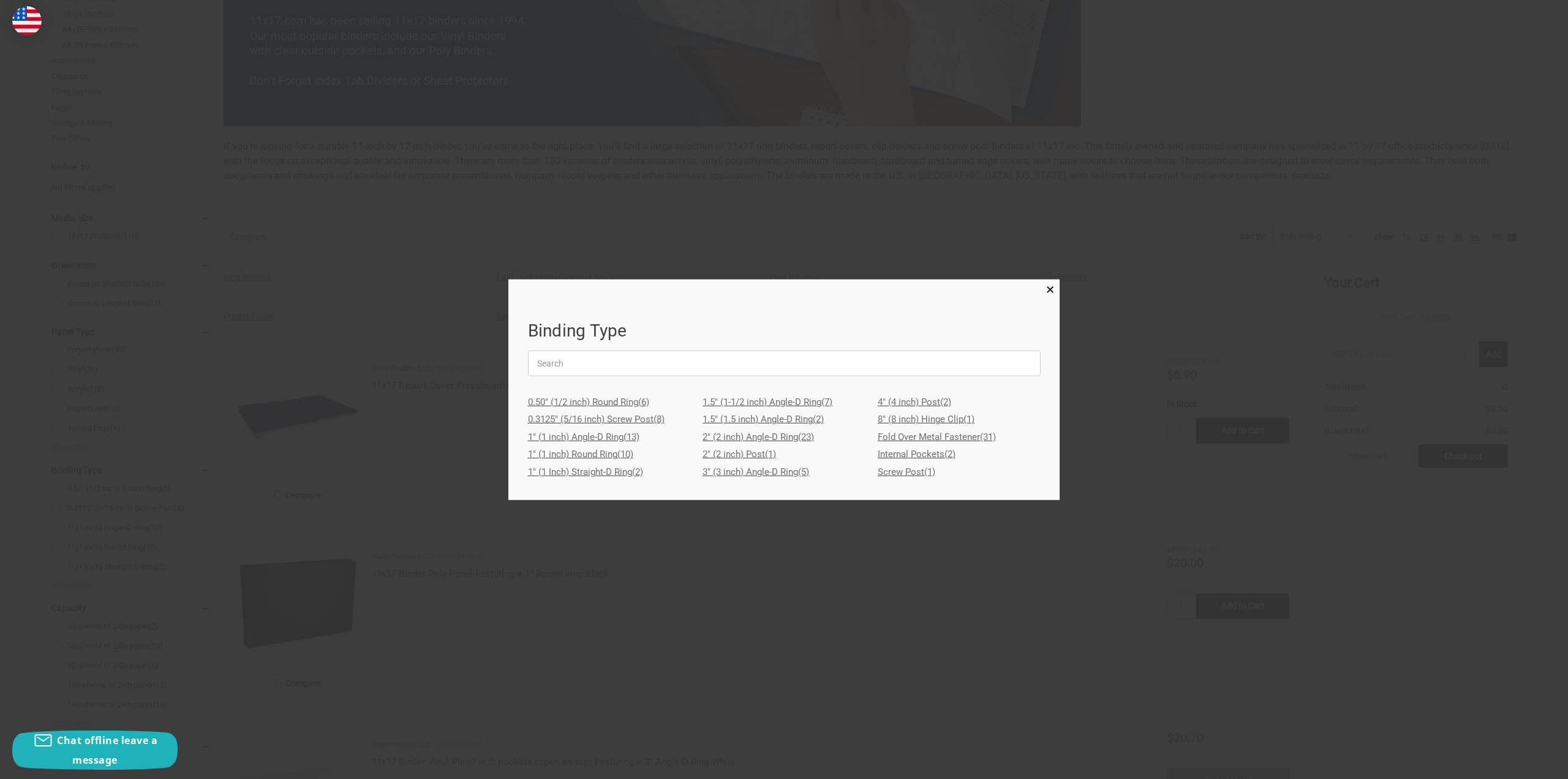
click at [900, 421] on link "8" (8 inch) Hinge Clip (1)" at bounding box center [959, 420] width 163 height 18
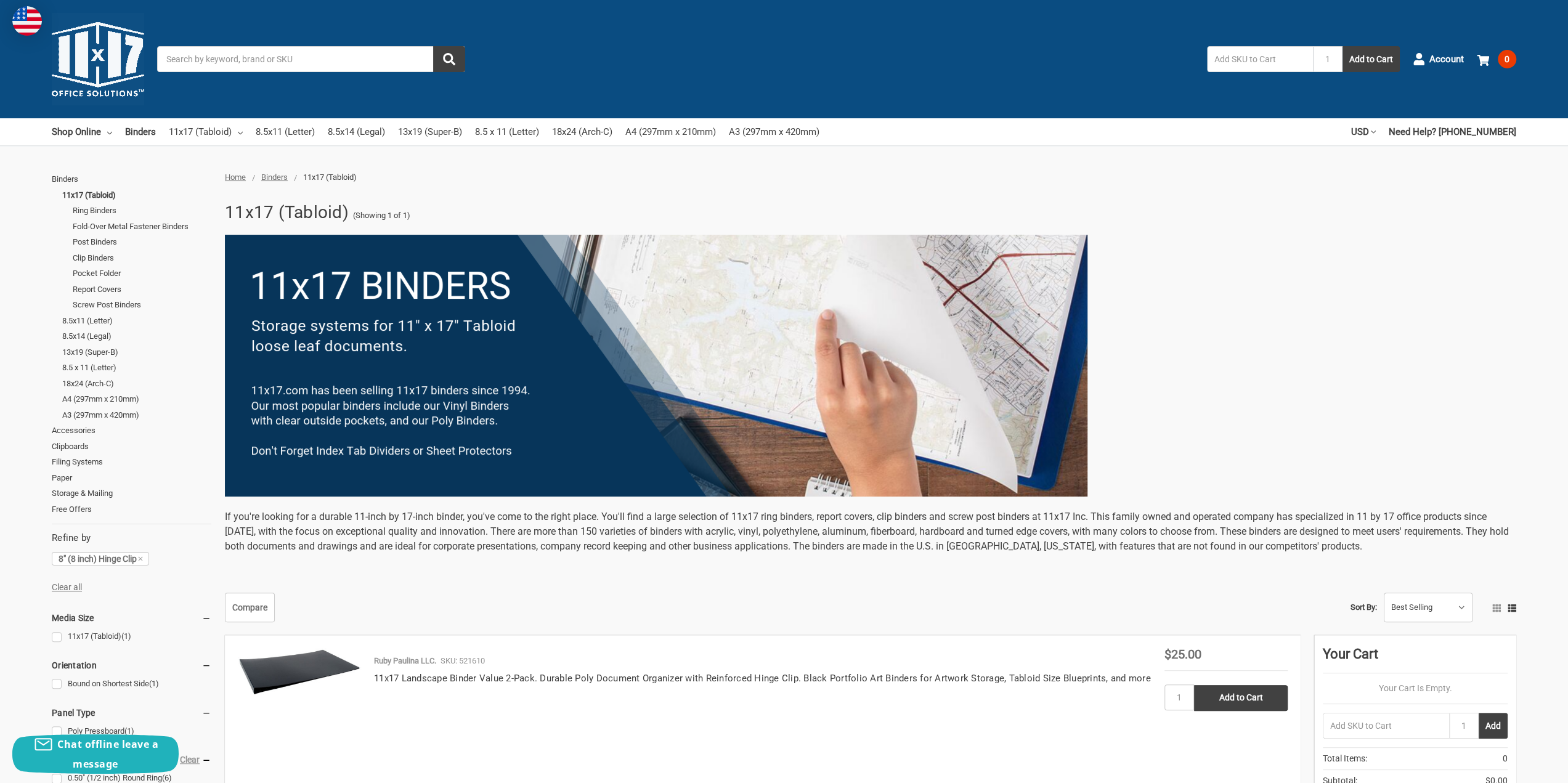
scroll to position [185, 0]
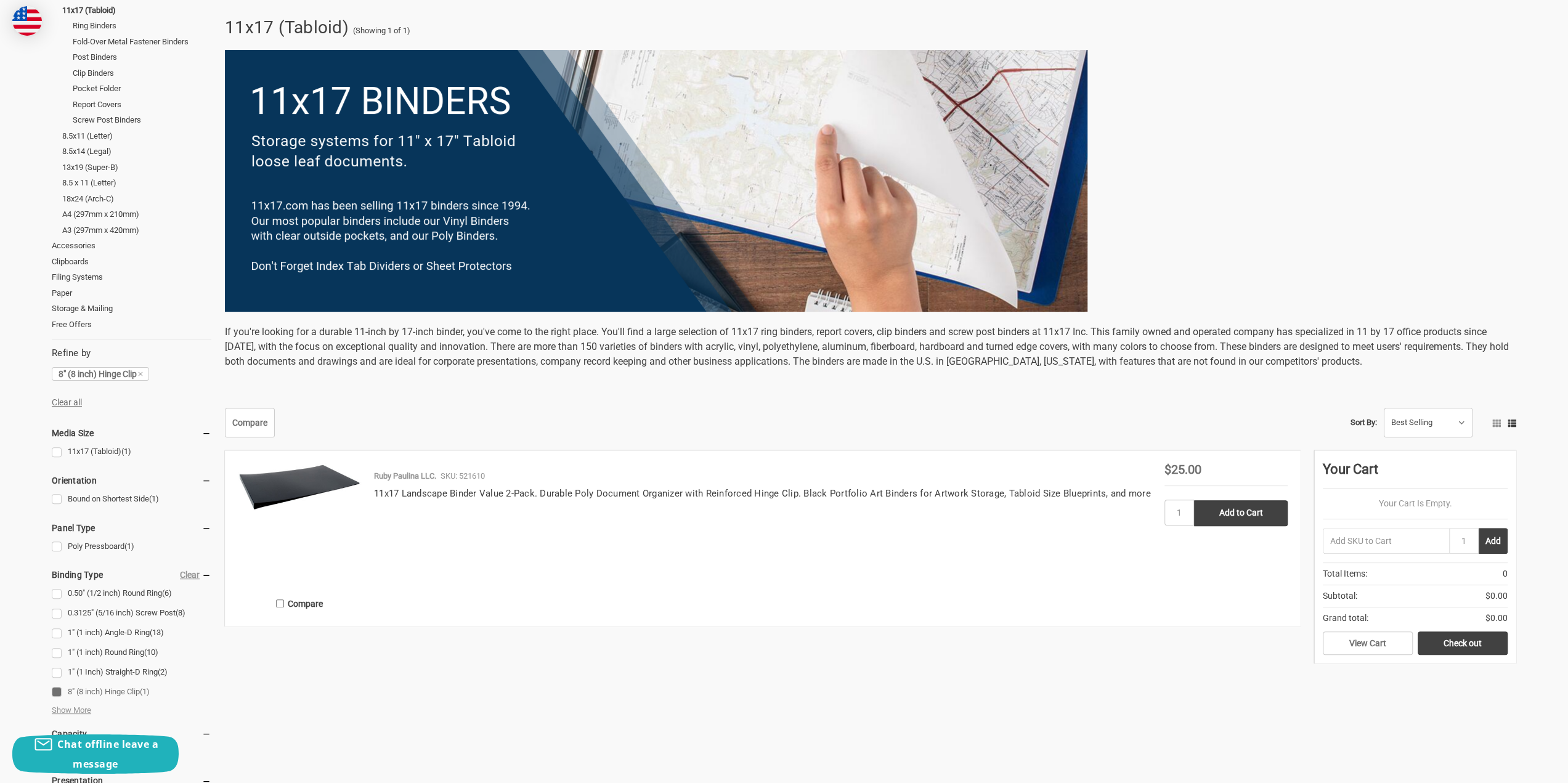
click at [279, 496] on img at bounding box center [299, 486] width 123 height 47
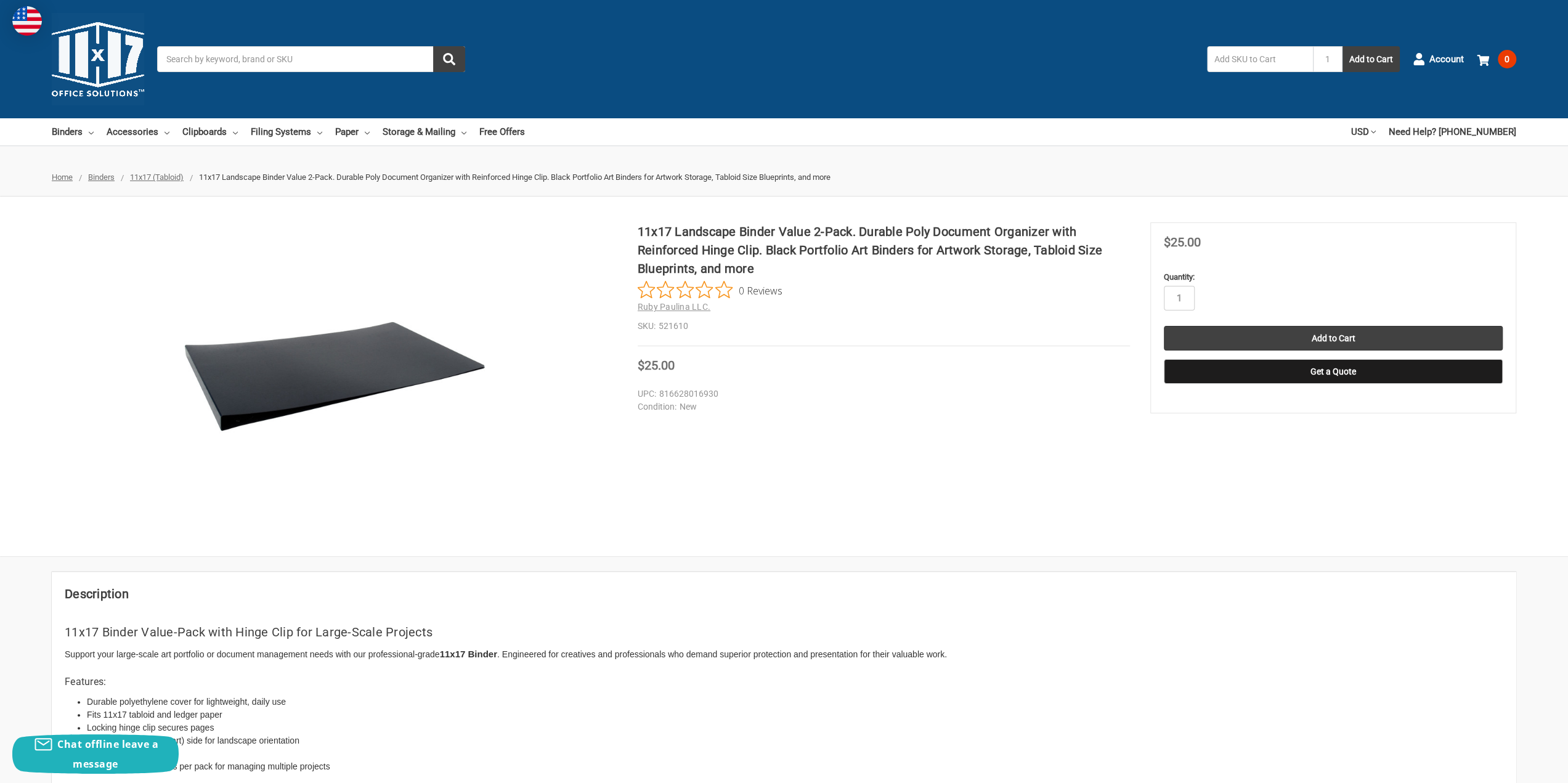
scroll to position [123, 0]
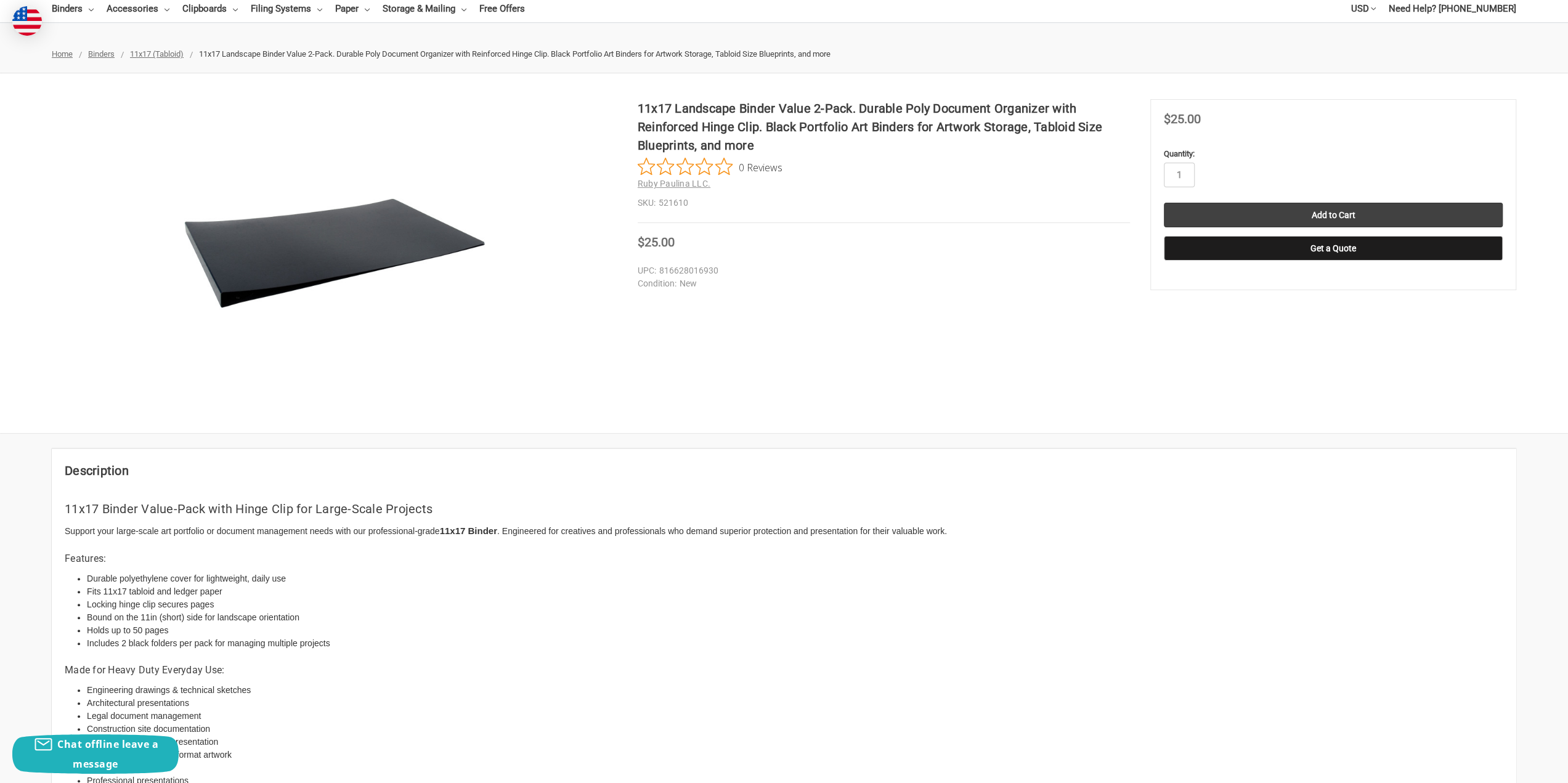
click at [297, 299] on img at bounding box center [335, 254] width 308 height 118
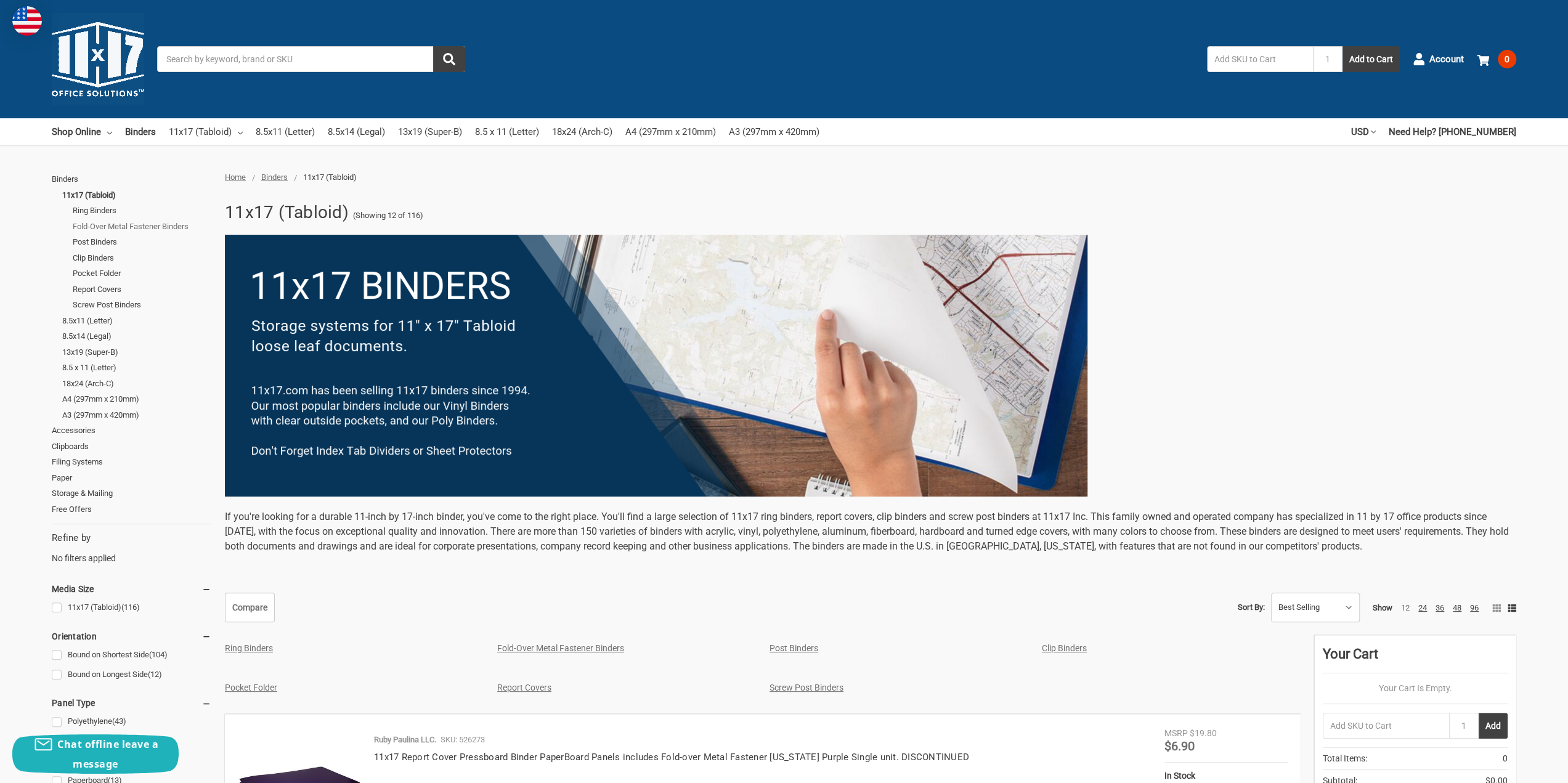
click at [121, 228] on link "Fold-Over Metal Fastener Binders" at bounding box center [142, 227] width 139 height 16
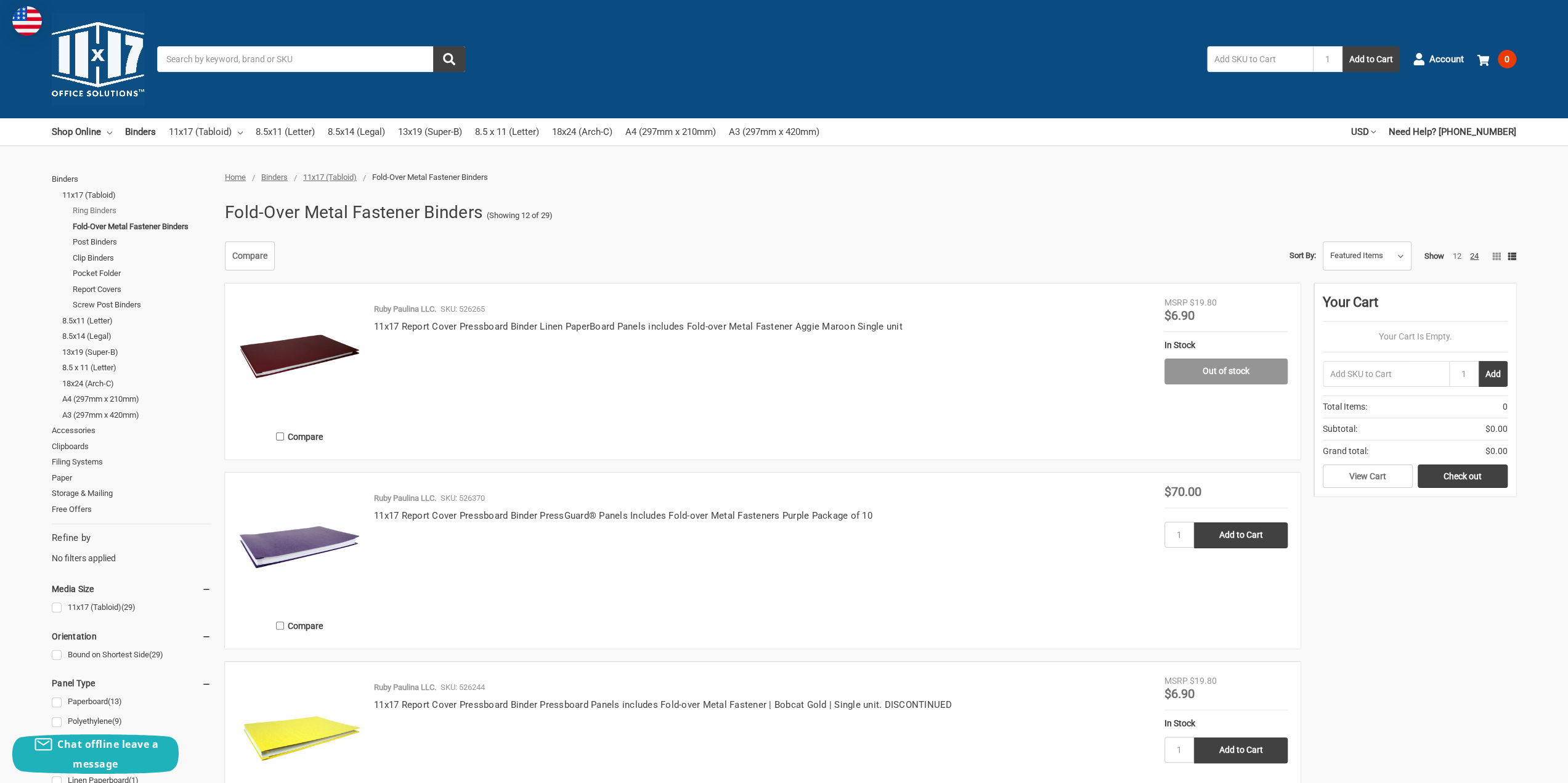
click at [101, 210] on link "Ring Binders" at bounding box center [142, 210] width 139 height 16
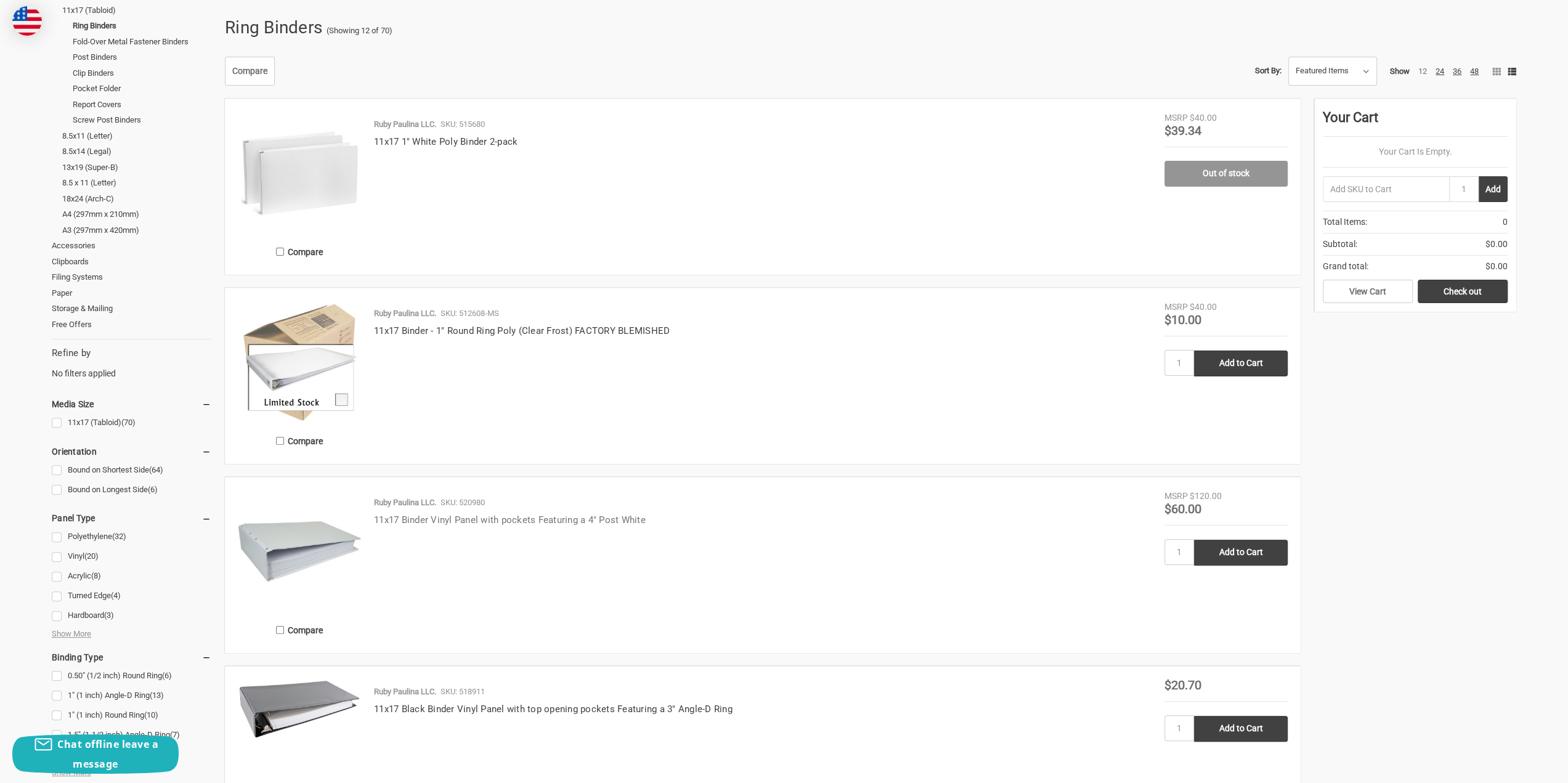
scroll to position [308, 0]
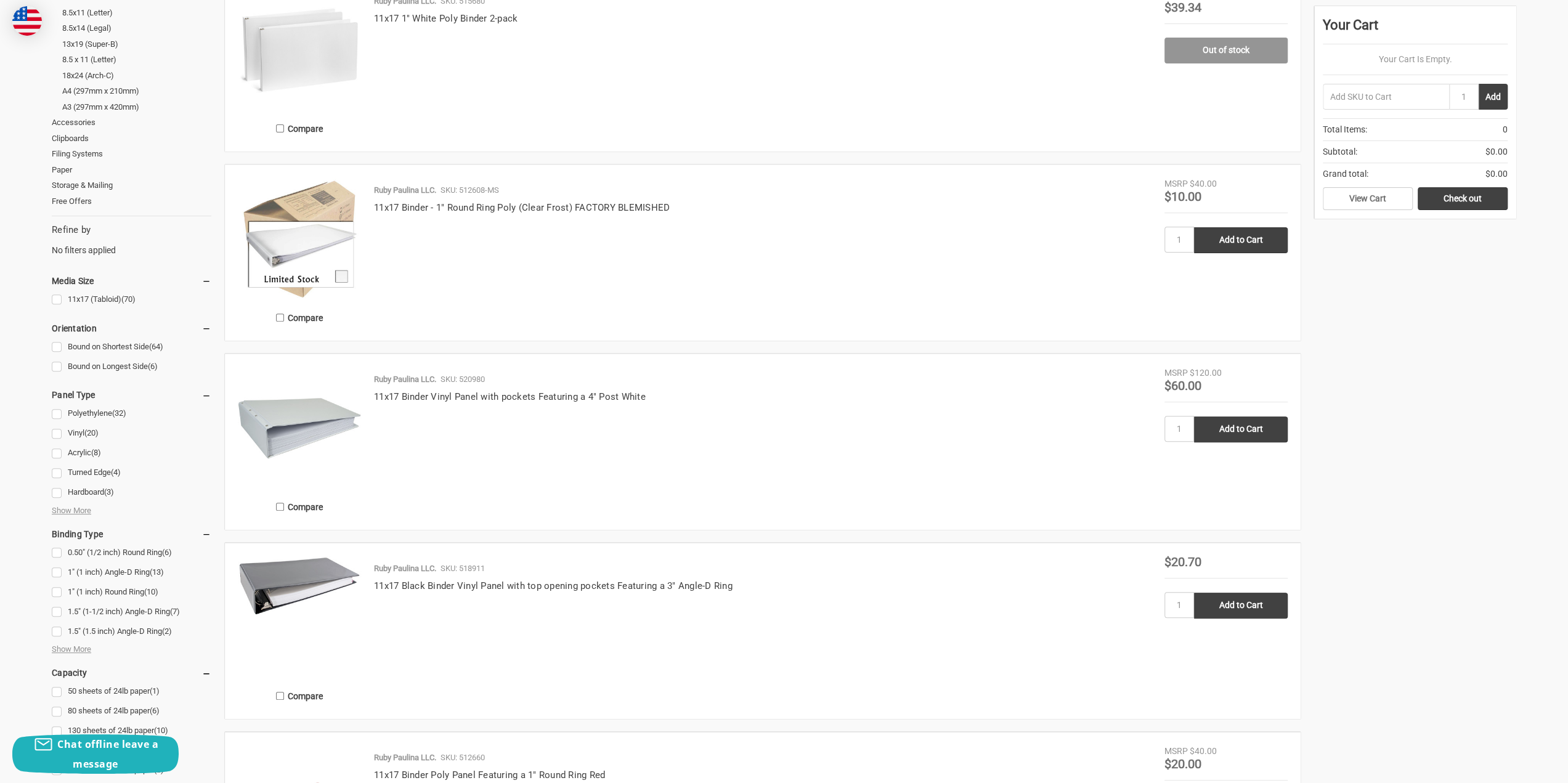
click at [281, 420] on img at bounding box center [299, 427] width 123 height 123
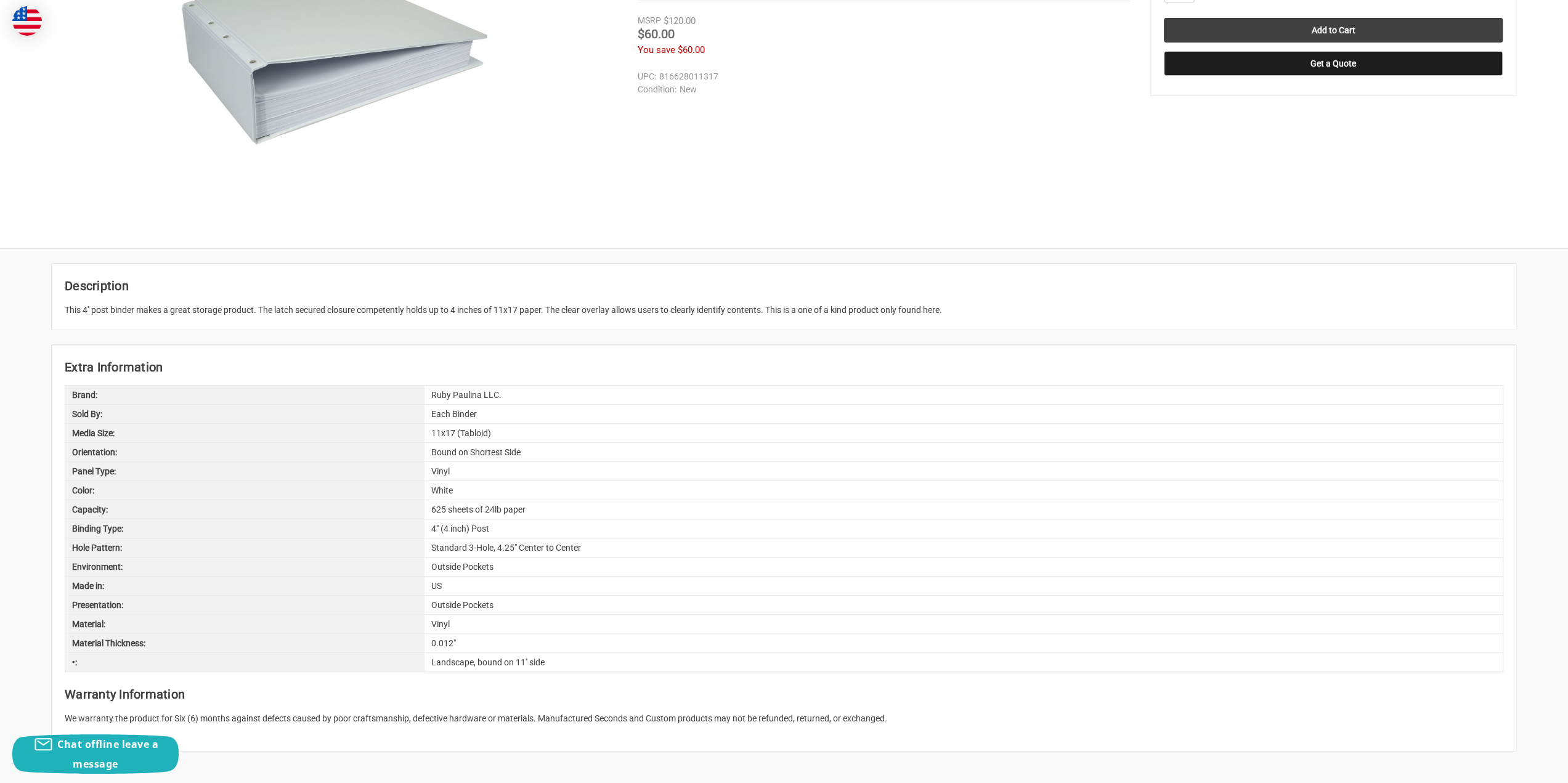
scroll to position [246, 0]
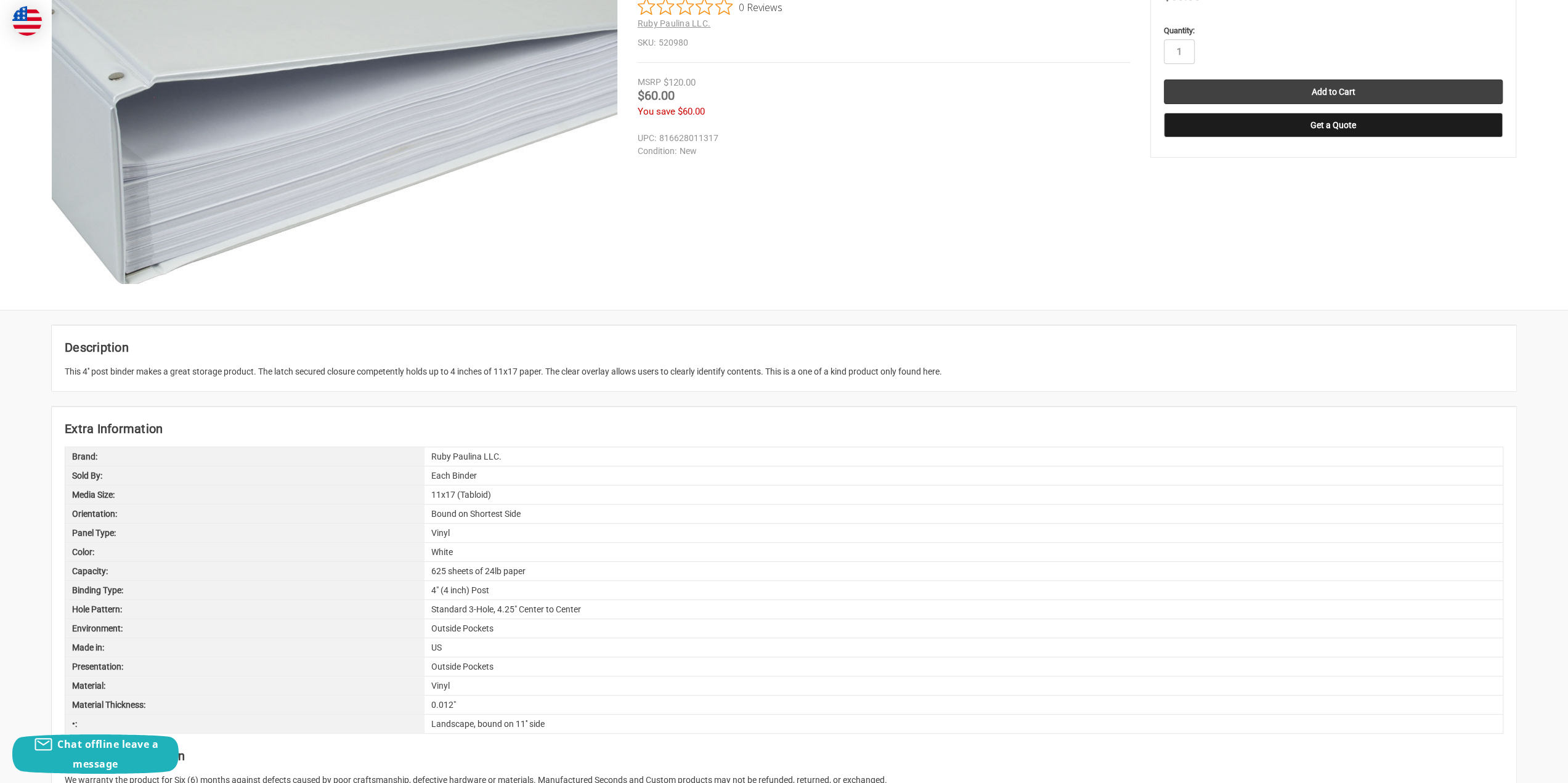
click at [355, 153] on img at bounding box center [326, 94] width 789 height 788
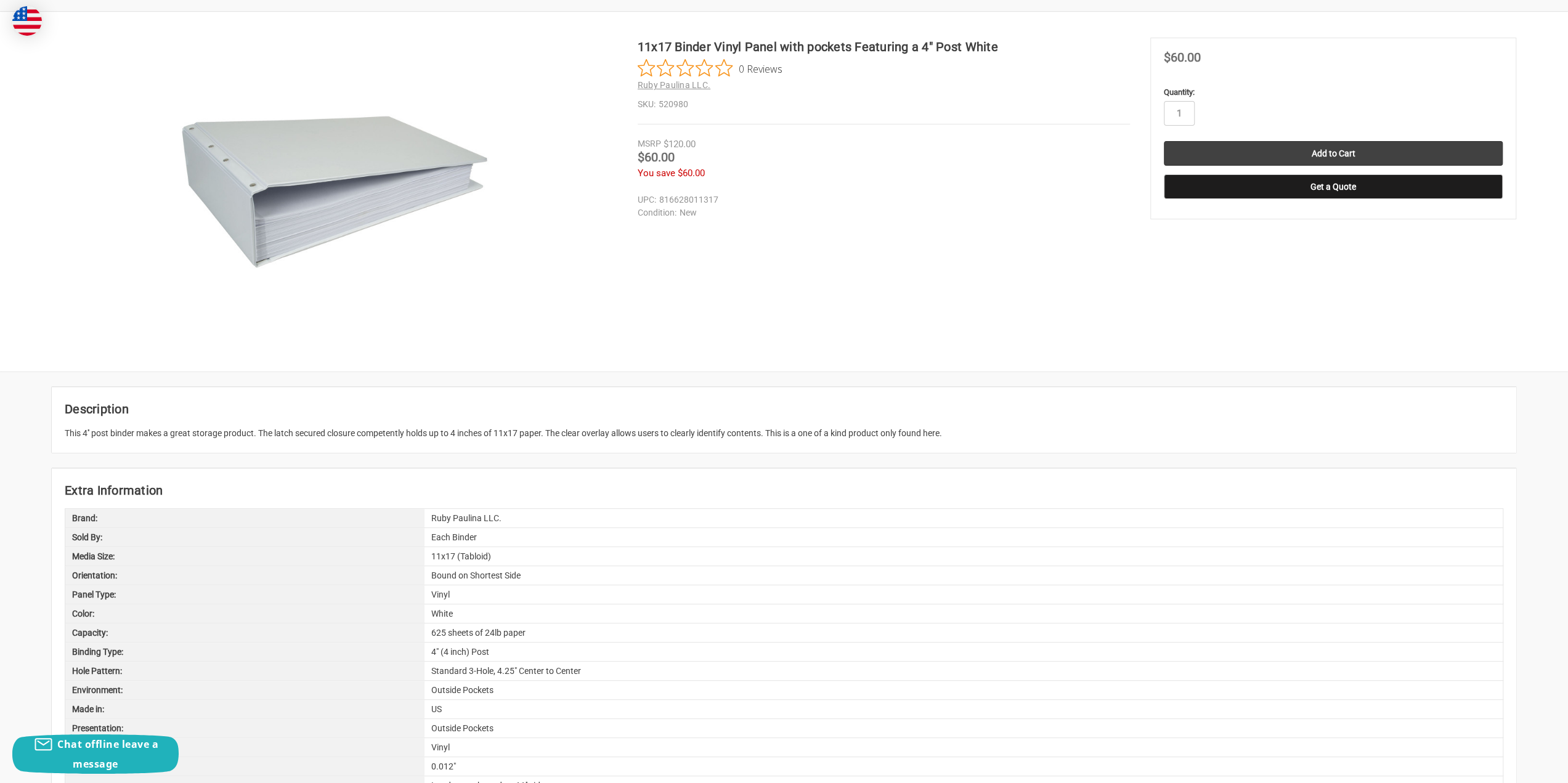
scroll to position [123, 0]
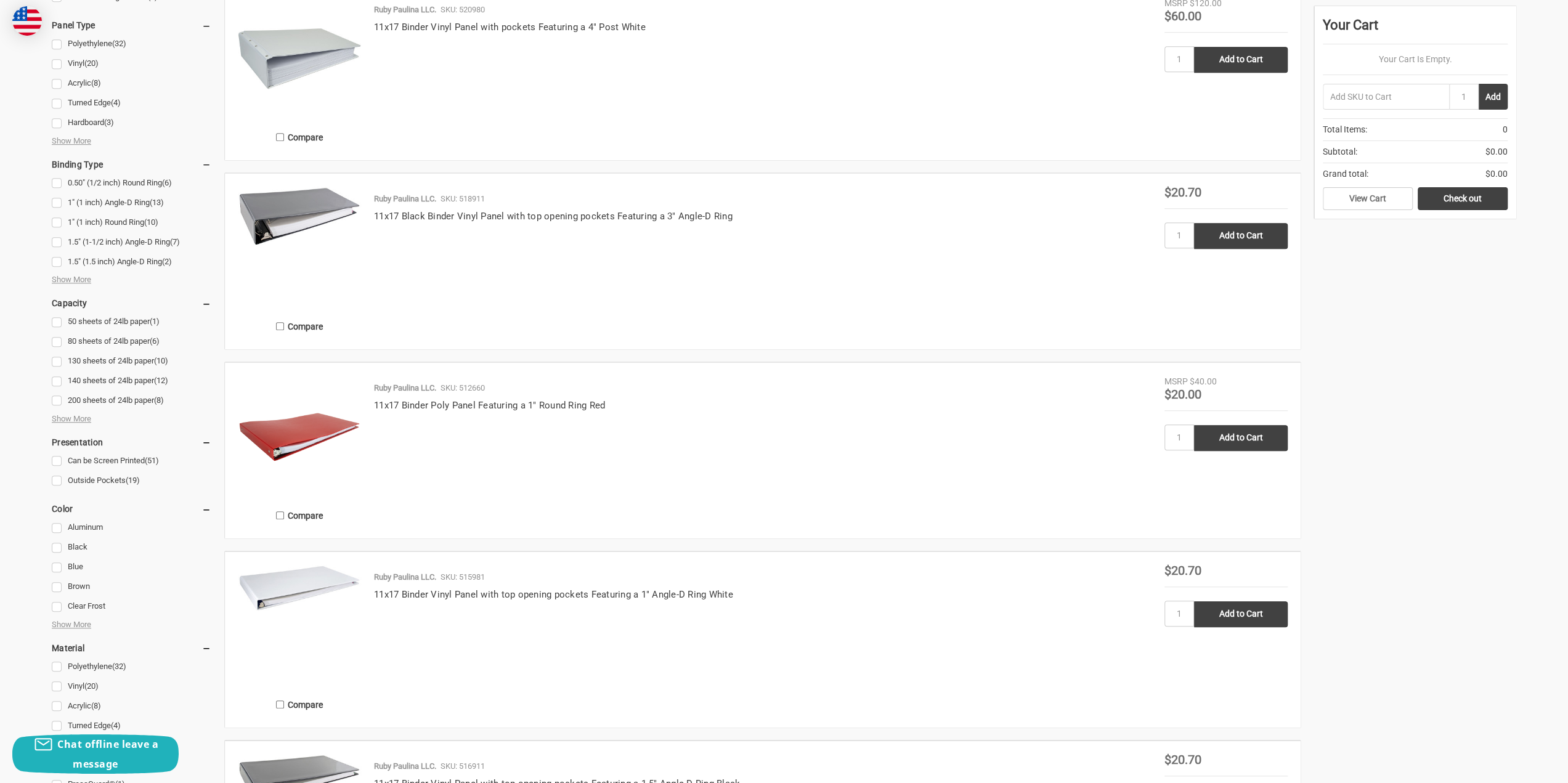
scroll to position [431, 0]
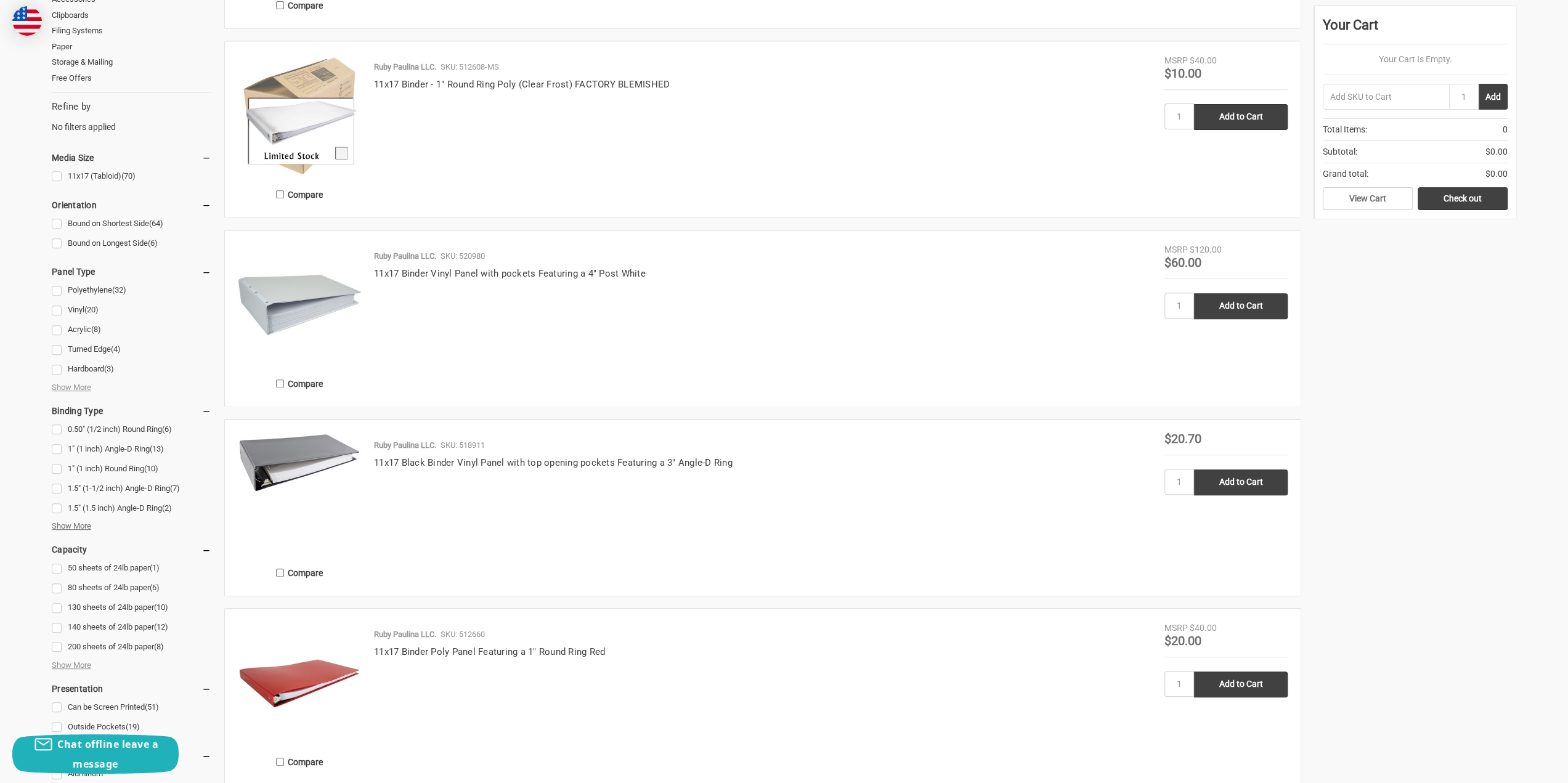
click at [76, 522] on span "Show More" at bounding box center [72, 526] width 39 height 12
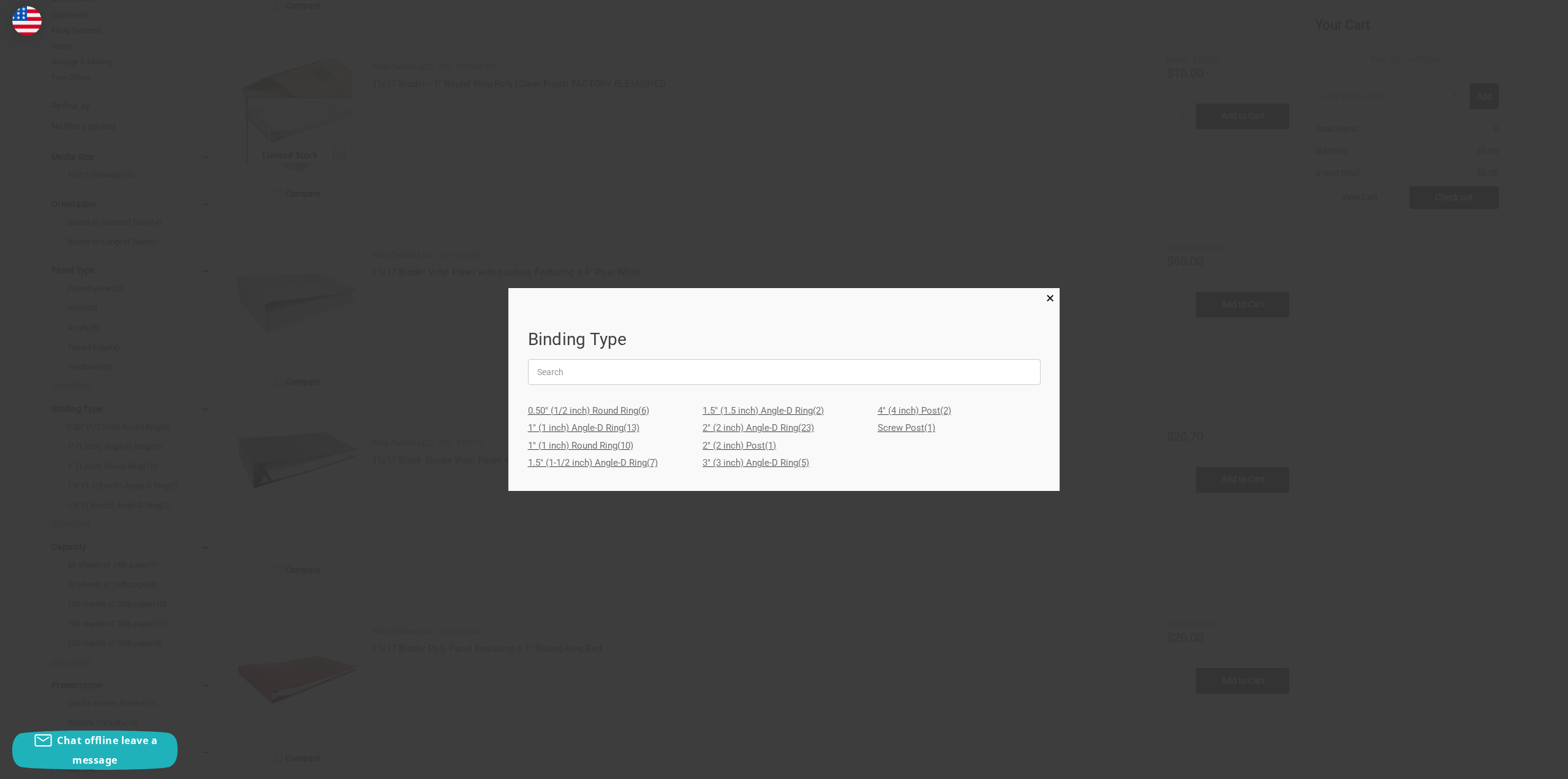
click at [793, 464] on link "3" (3 inch) Angle-D Ring (5)" at bounding box center [784, 463] width 163 height 18
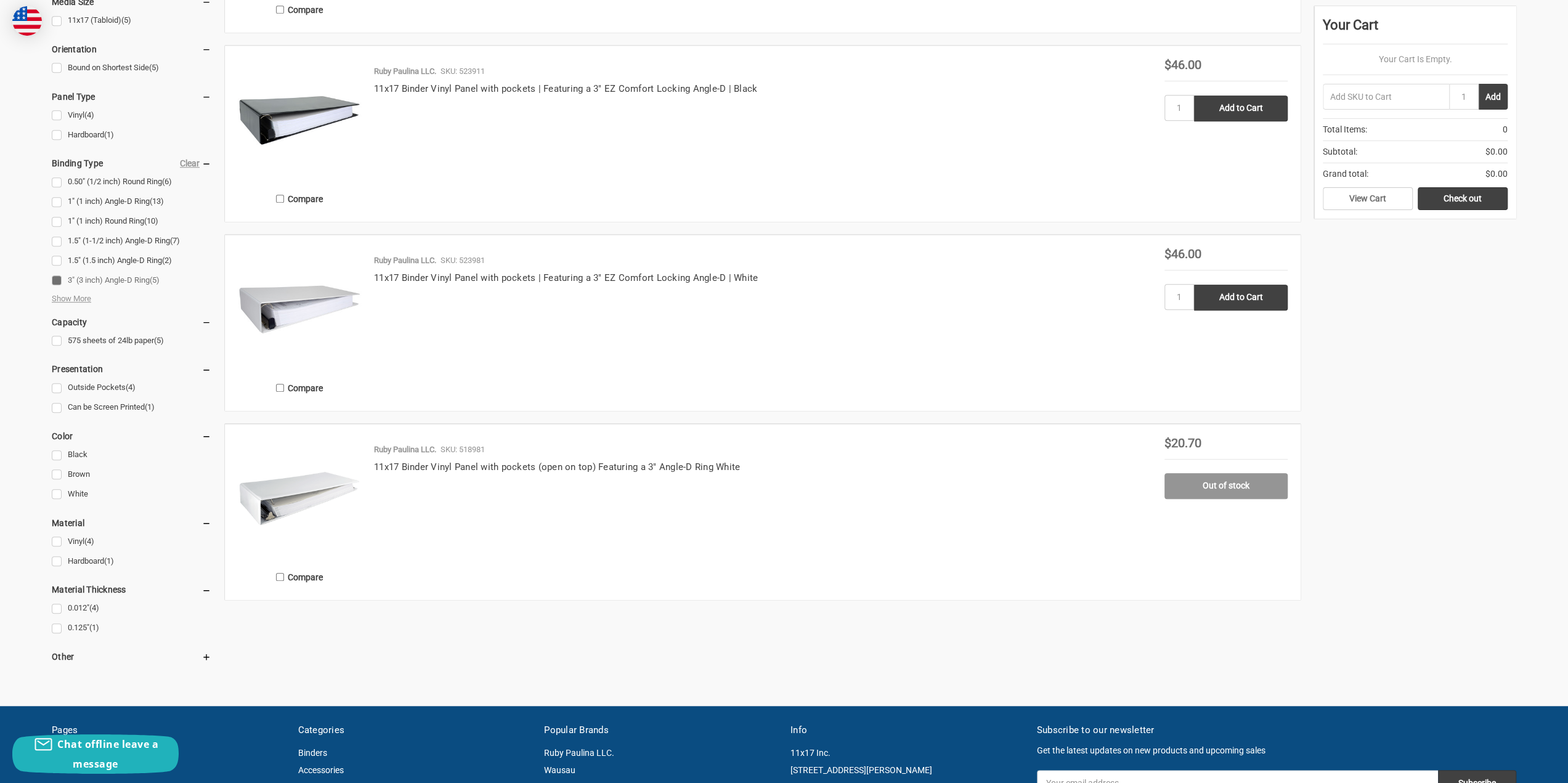
scroll to position [677, 0]
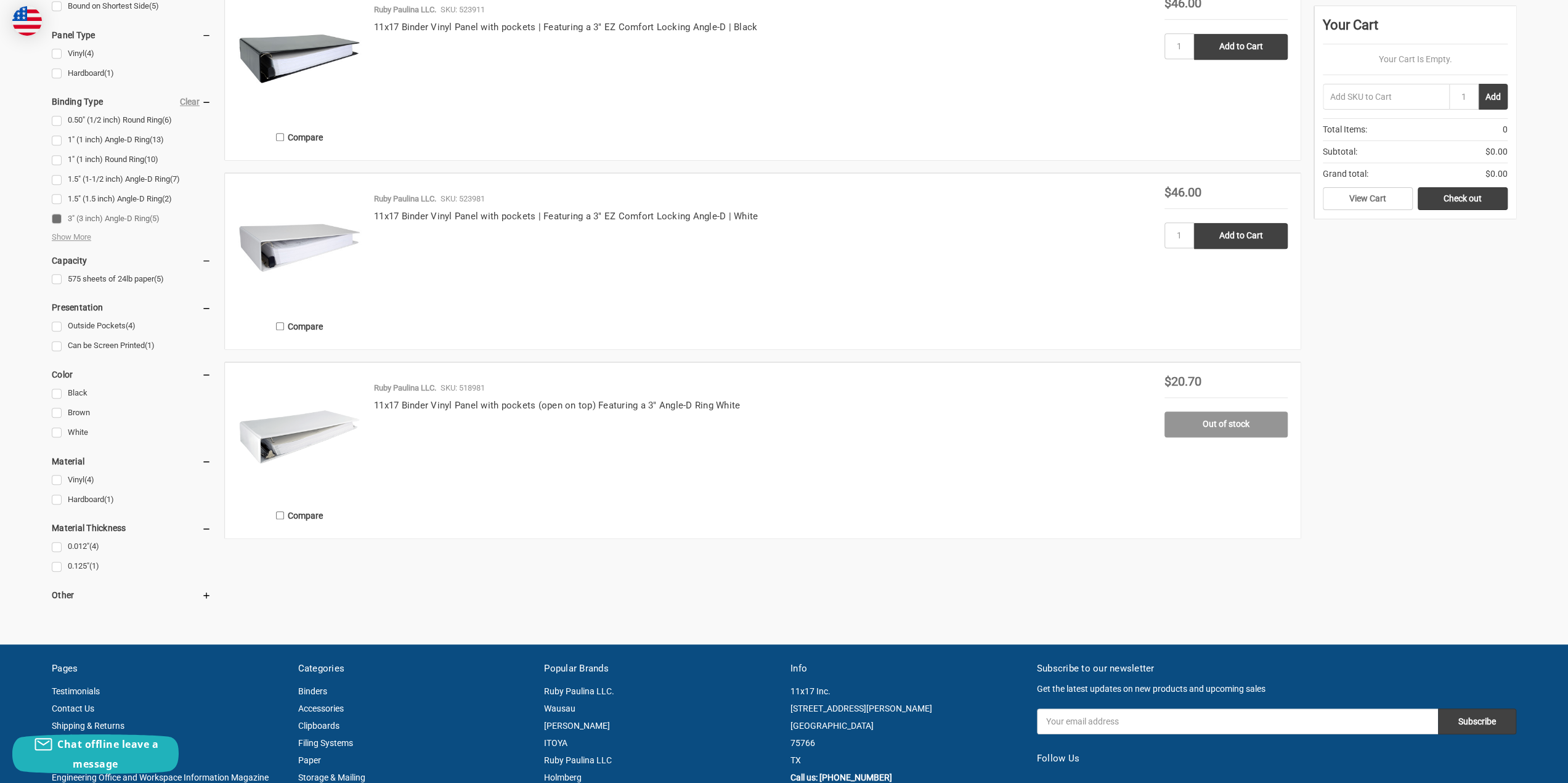
click at [316, 434] on img at bounding box center [299, 436] width 123 height 123
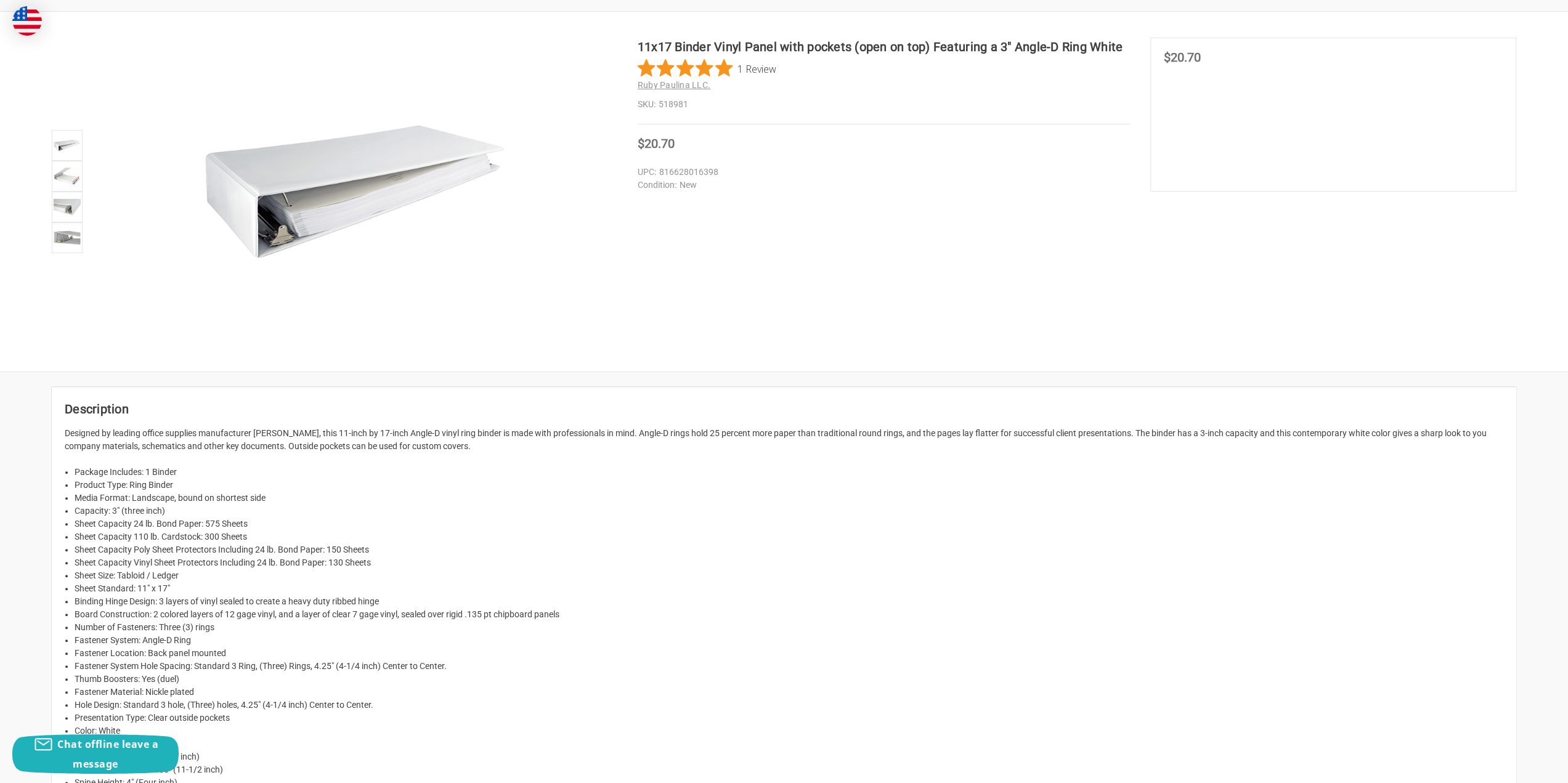
scroll to position [246, 0]
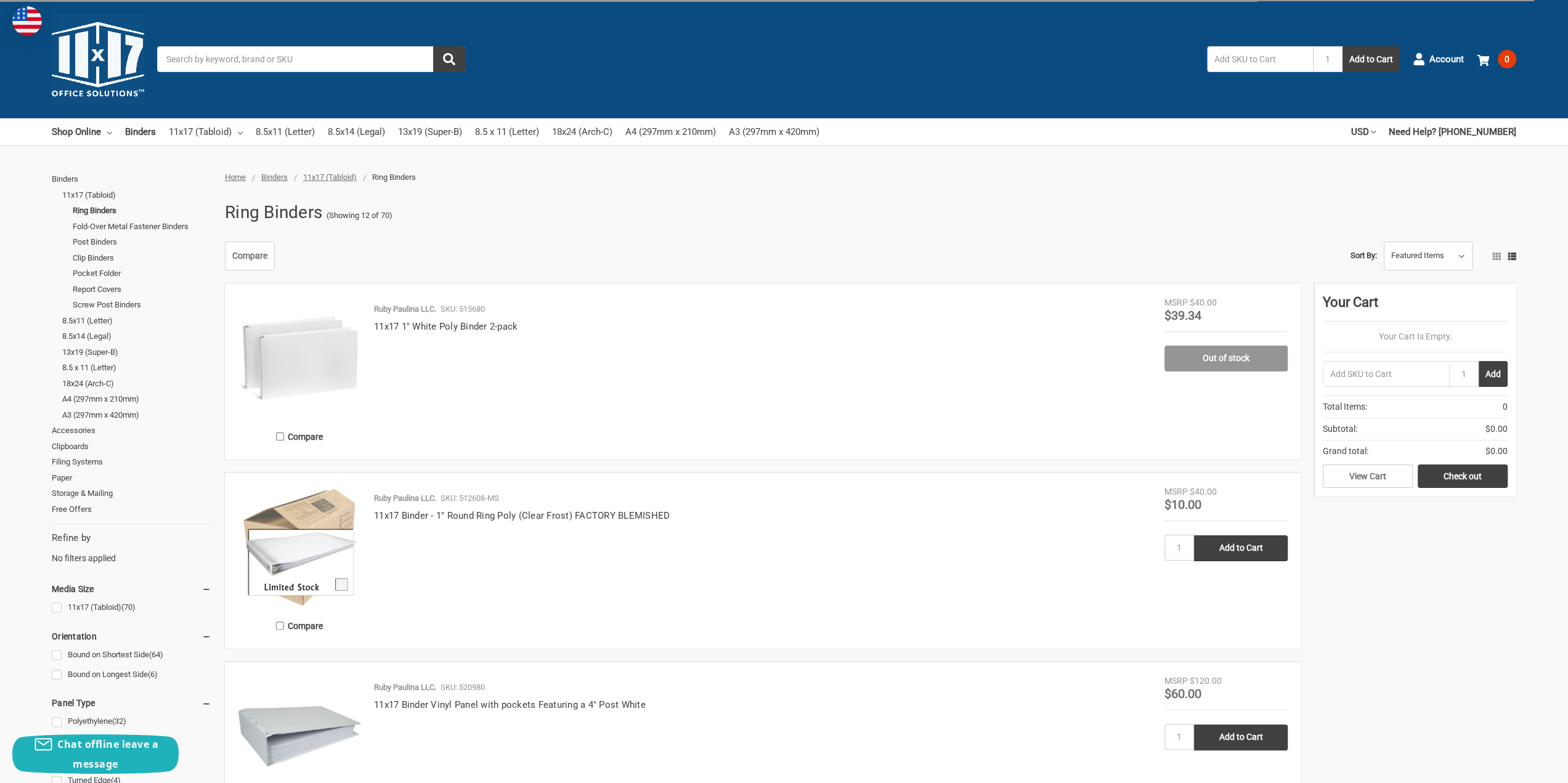
scroll to position [246, 0]
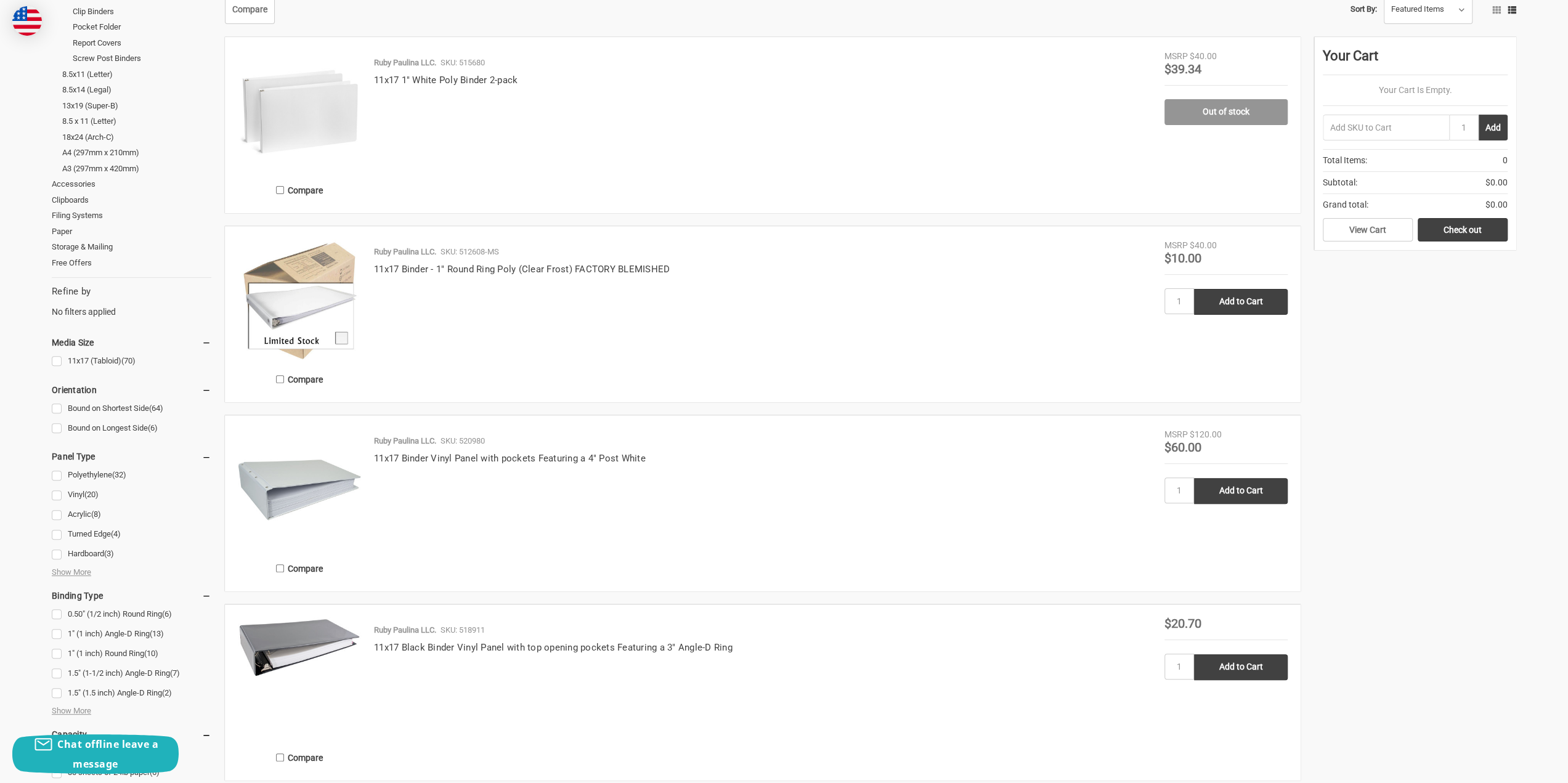
click at [321, 487] on img at bounding box center [299, 489] width 123 height 123
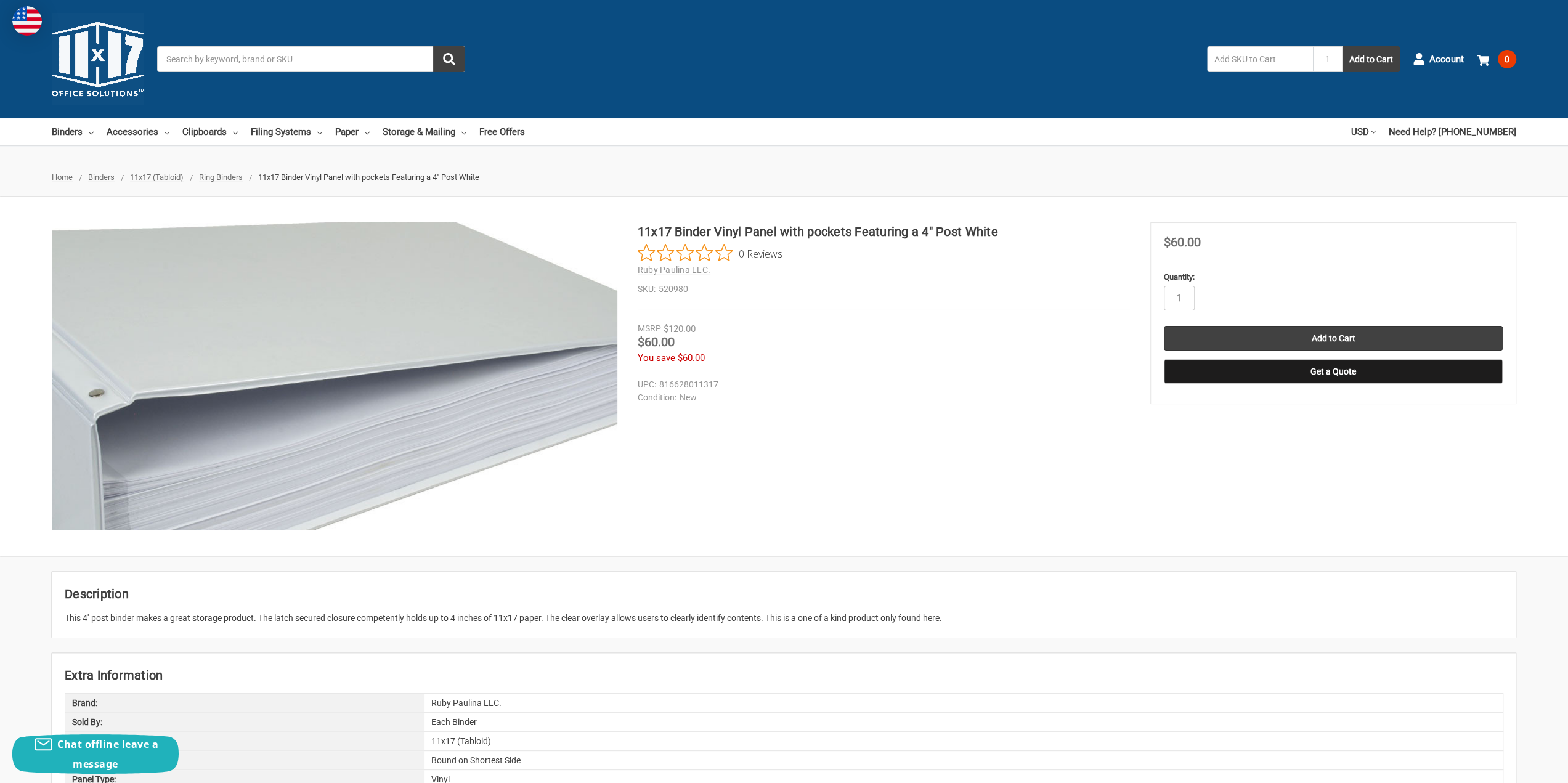
click at [404, 354] on img at bounding box center [306, 410] width 789 height 788
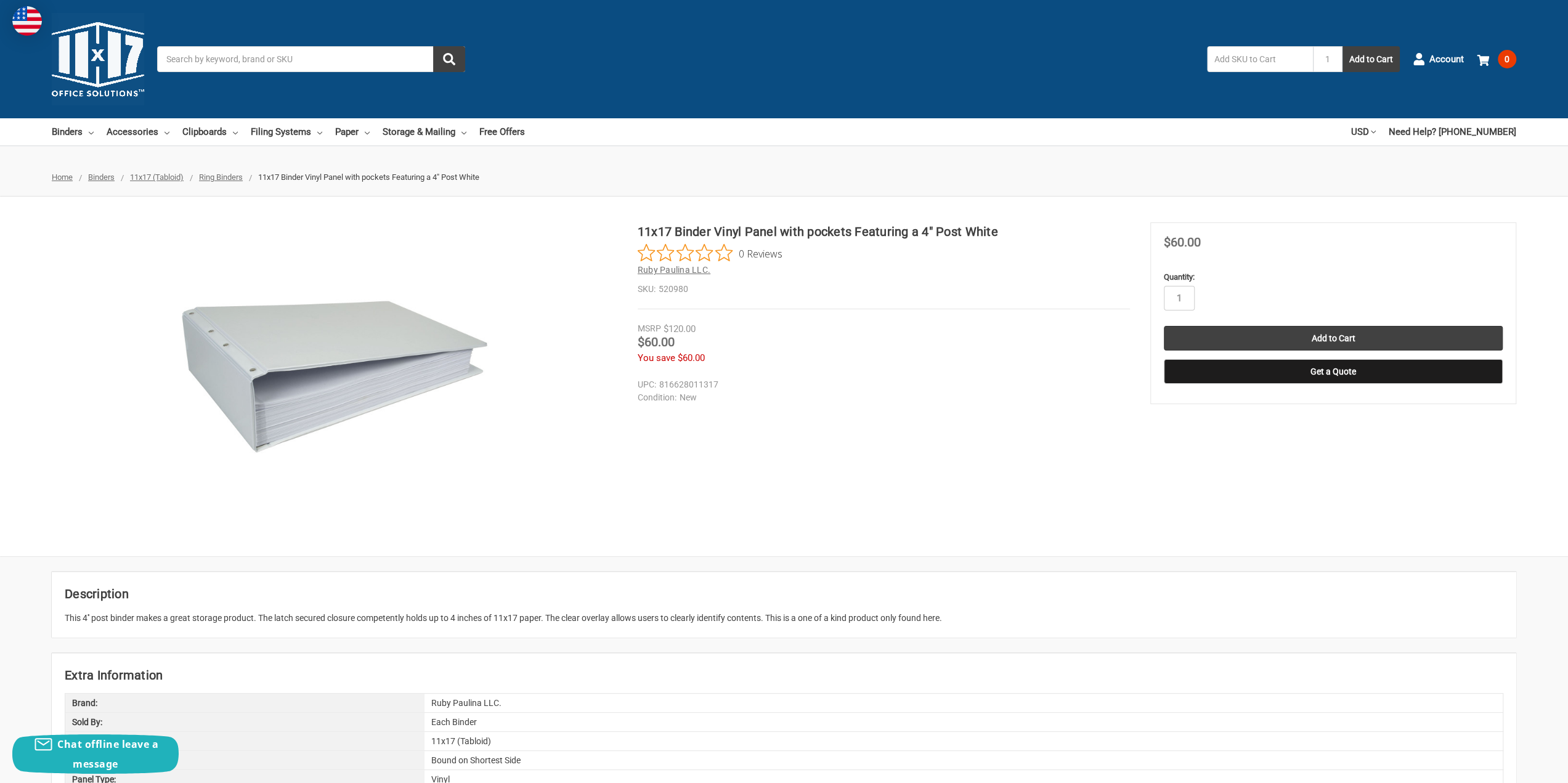
click at [667, 265] on span "Ruby Paulina LLC." at bounding box center [674, 270] width 73 height 10
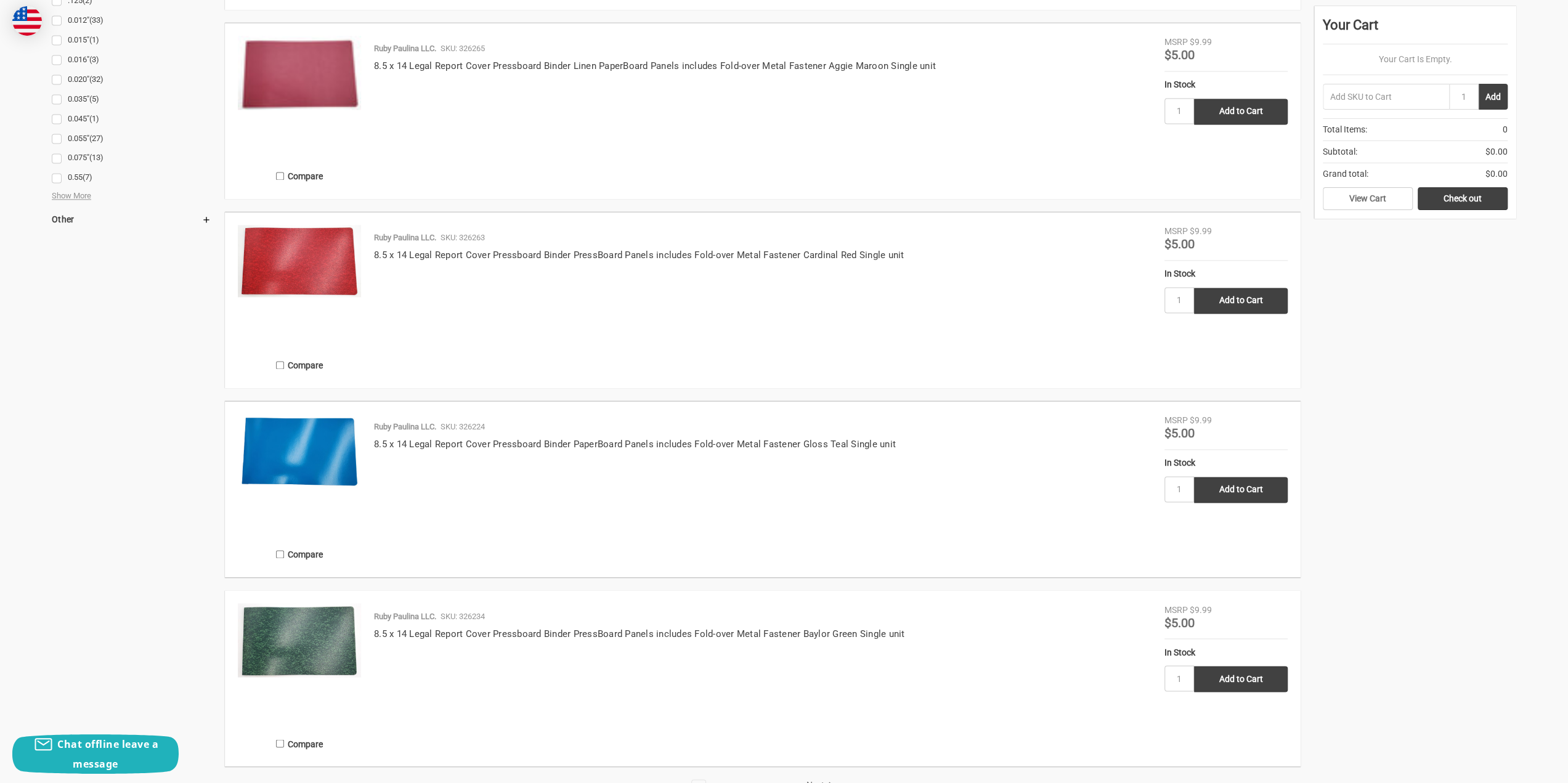
scroll to position [2218, 0]
